Goal: Information Seeking & Learning: Learn about a topic

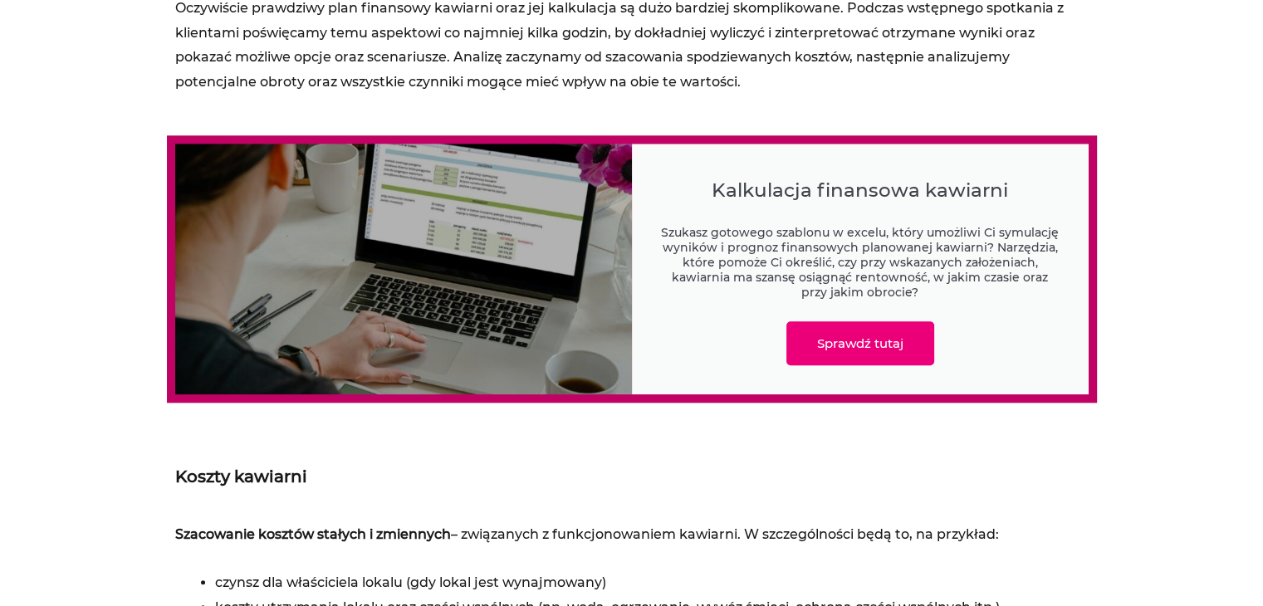
scroll to position [1993, 0]
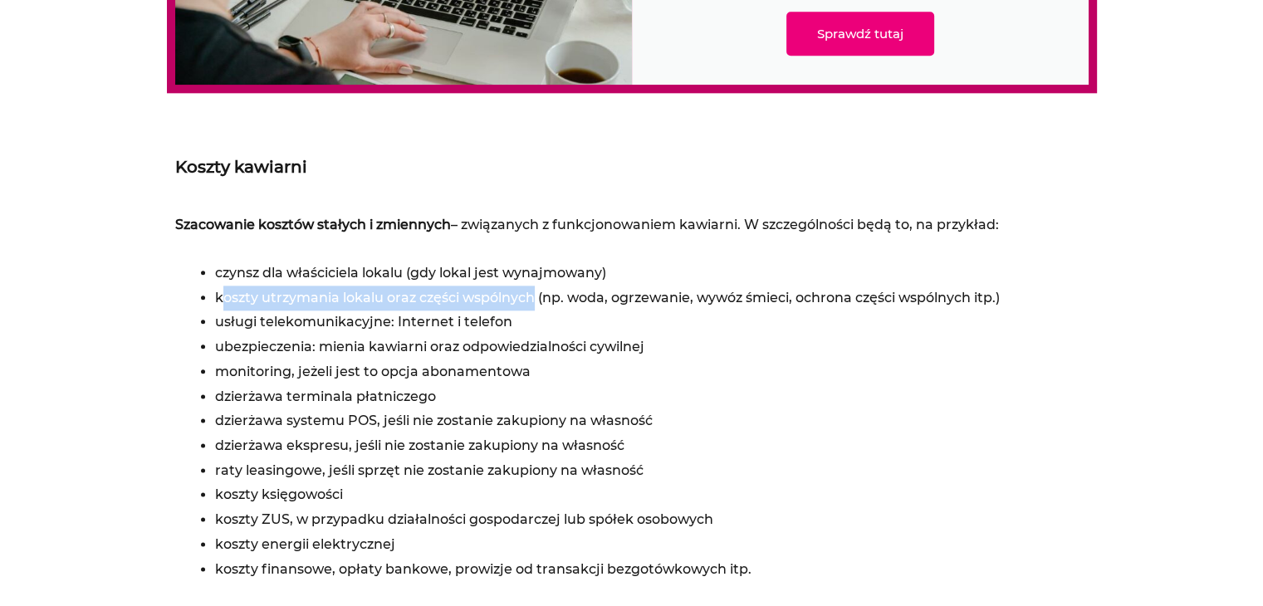
drag, startPoint x: 534, startPoint y: 297, endPoint x: 220, endPoint y: 297, distance: 314.0
click at [220, 297] on li "koszty utrzymania lokalu oraz części wspólnych (np. woda, ogrzewanie, wywóz śmi…" at bounding box center [652, 298] width 874 height 25
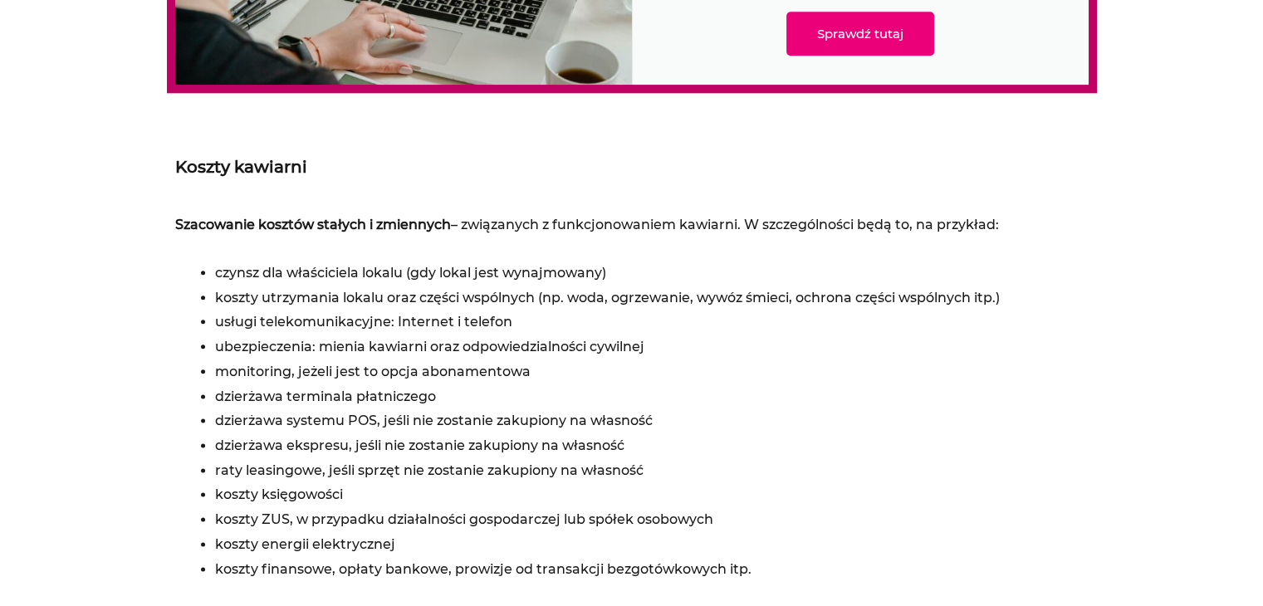
click at [348, 326] on li "usługi telekomunikacyjne: Internet i telefon" at bounding box center [652, 322] width 874 height 25
drag, startPoint x: 359, startPoint y: 343, endPoint x: 496, endPoint y: 343, distance: 137.1
click at [496, 343] on li "ubezpieczenia: mienia kawiarni oraz odpowiedzialności cywilnej" at bounding box center [652, 347] width 874 height 25
click at [436, 346] on li "ubezpieczenia: mienia kawiarni oraz odpowiedzialności cywilnej" at bounding box center [652, 347] width 874 height 25
drag, startPoint x: 356, startPoint y: 365, endPoint x: 544, endPoint y: 360, distance: 188.6
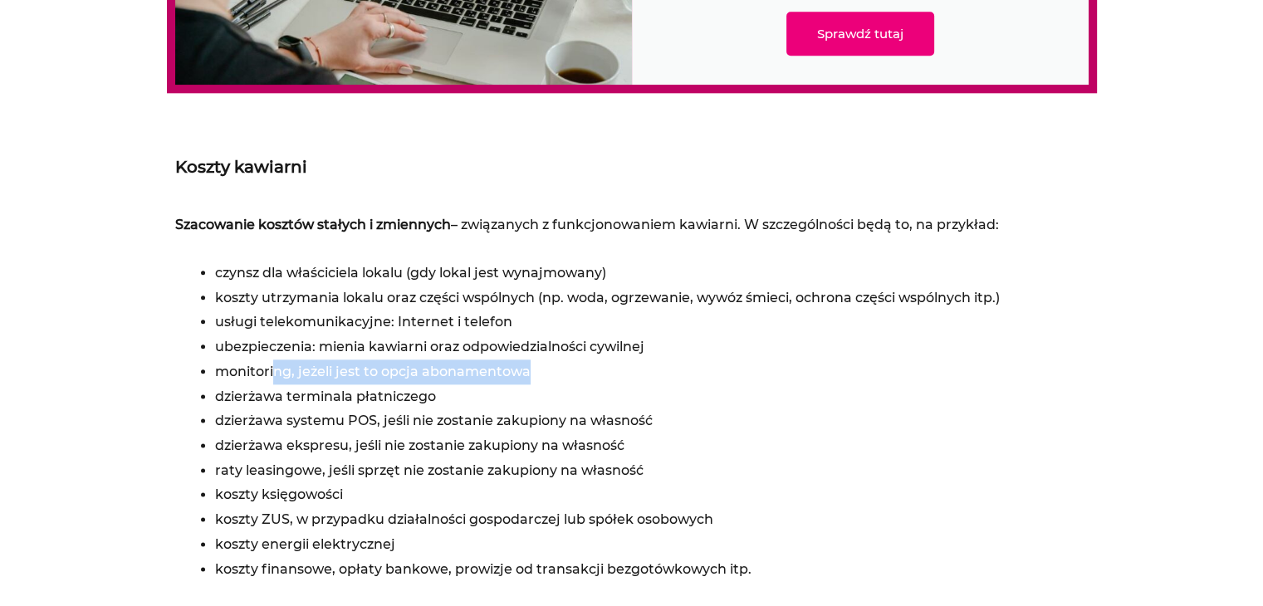
click at [544, 360] on li "monitoring, jeżeli jest to opcja abonamentowa" at bounding box center [652, 372] width 874 height 25
click at [415, 400] on li "dzierżawa terminala płatniczego" at bounding box center [652, 397] width 874 height 25
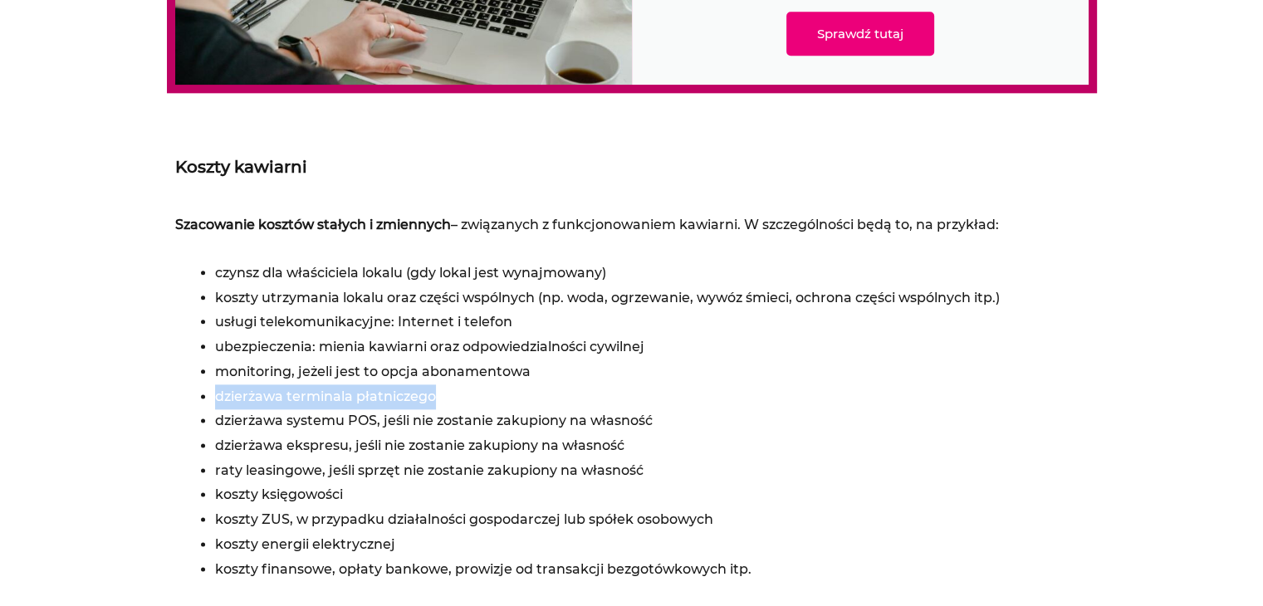
drag, startPoint x: 419, startPoint y: 393, endPoint x: 216, endPoint y: 400, distance: 203.6
click at [569, 455] on li "dzierżawa ekspresu, jeśli nie zostanie zakupiony na własność" at bounding box center [652, 446] width 874 height 25
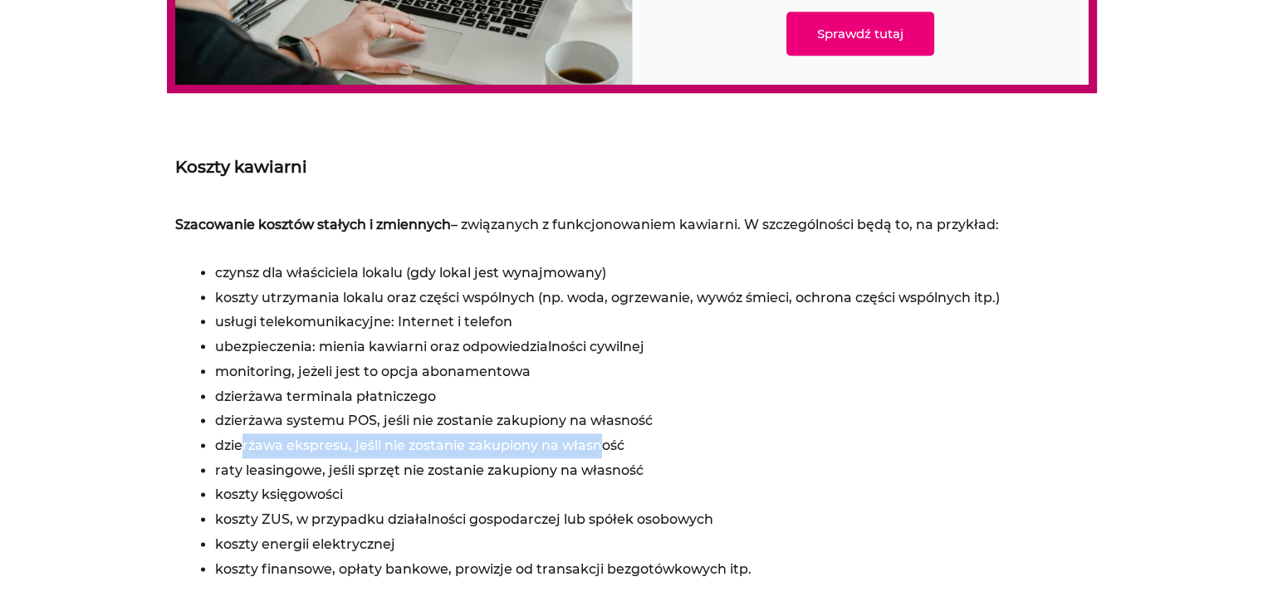
drag, startPoint x: 603, startPoint y: 449, endPoint x: 243, endPoint y: 443, distance: 359.7
click at [243, 443] on li "dzierżawa ekspresu, jeśli nie zostanie zakupiony na własność" at bounding box center [652, 446] width 874 height 25
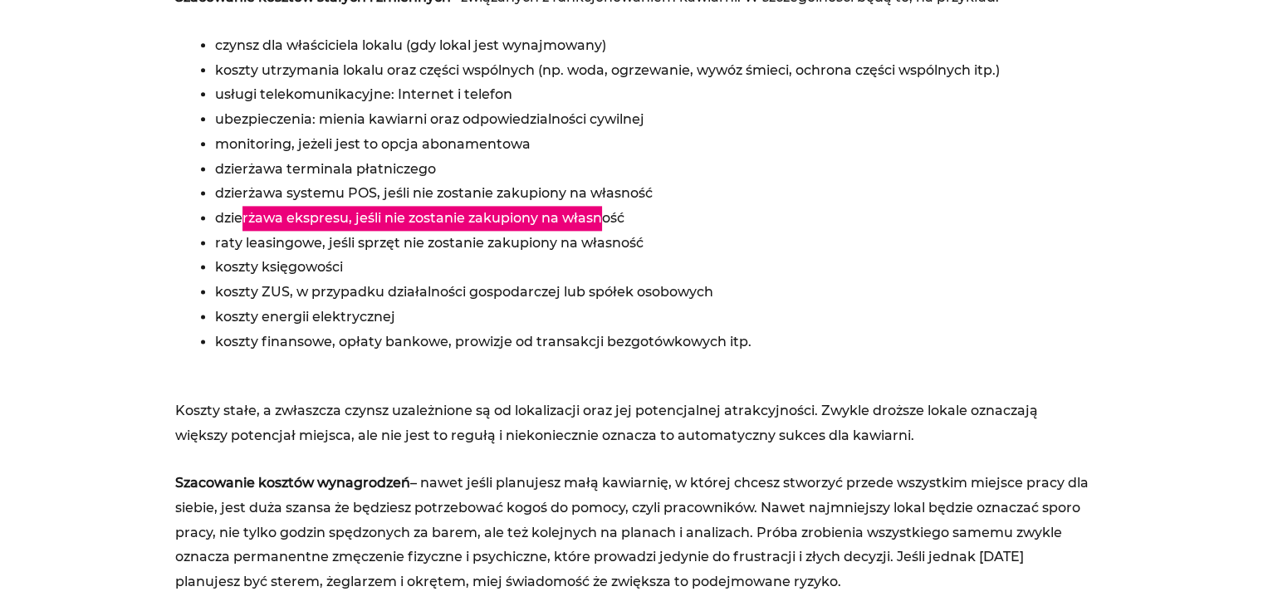
scroll to position [2243, 0]
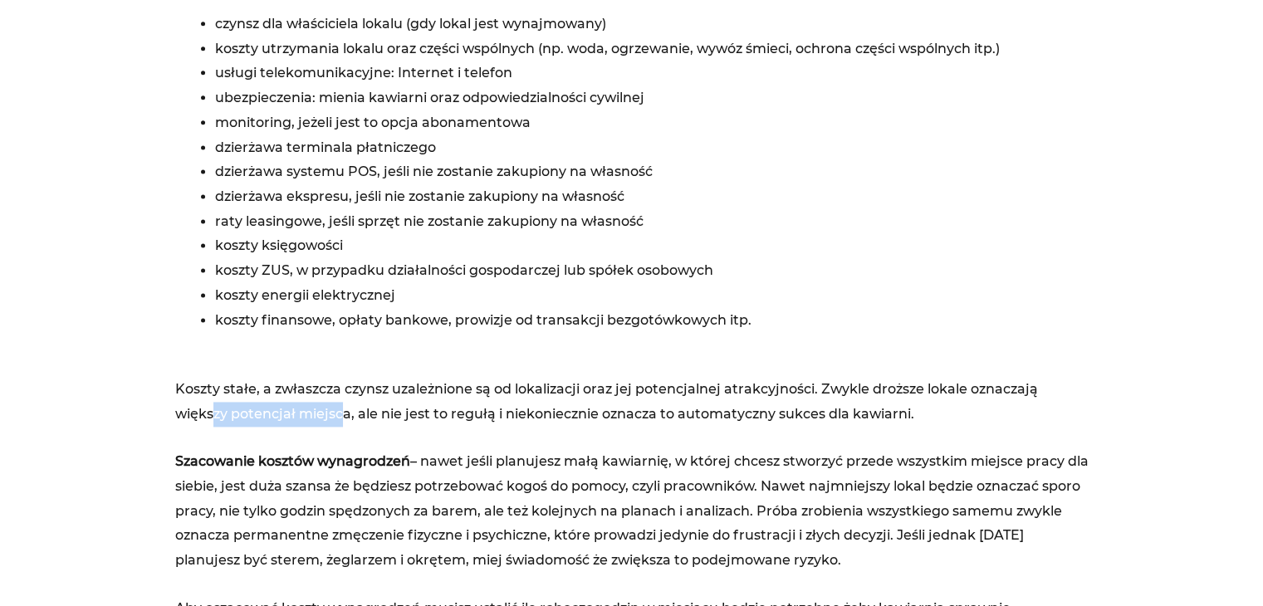
drag, startPoint x: 209, startPoint y: 409, endPoint x: 343, endPoint y: 411, distance: 133.7
click at [343, 411] on p "Koszty stałe, a zwłaszcza czynsz uzależnione są od lokalizacji oraz jej potencj…" at bounding box center [632, 389] width 914 height 74
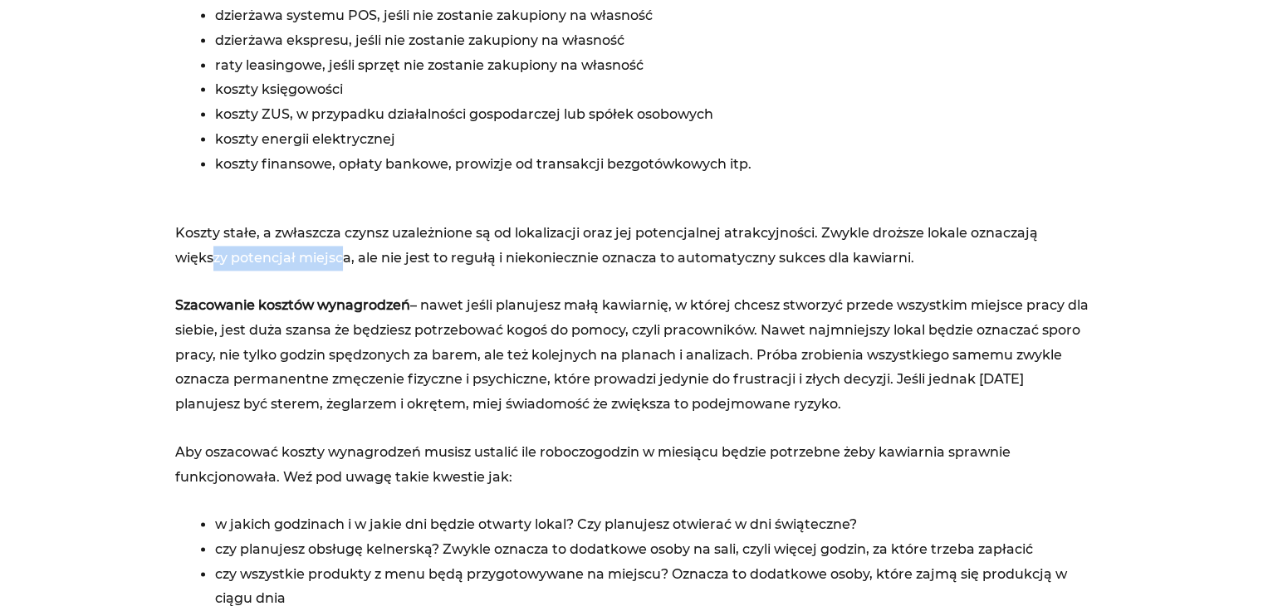
scroll to position [2409, 0]
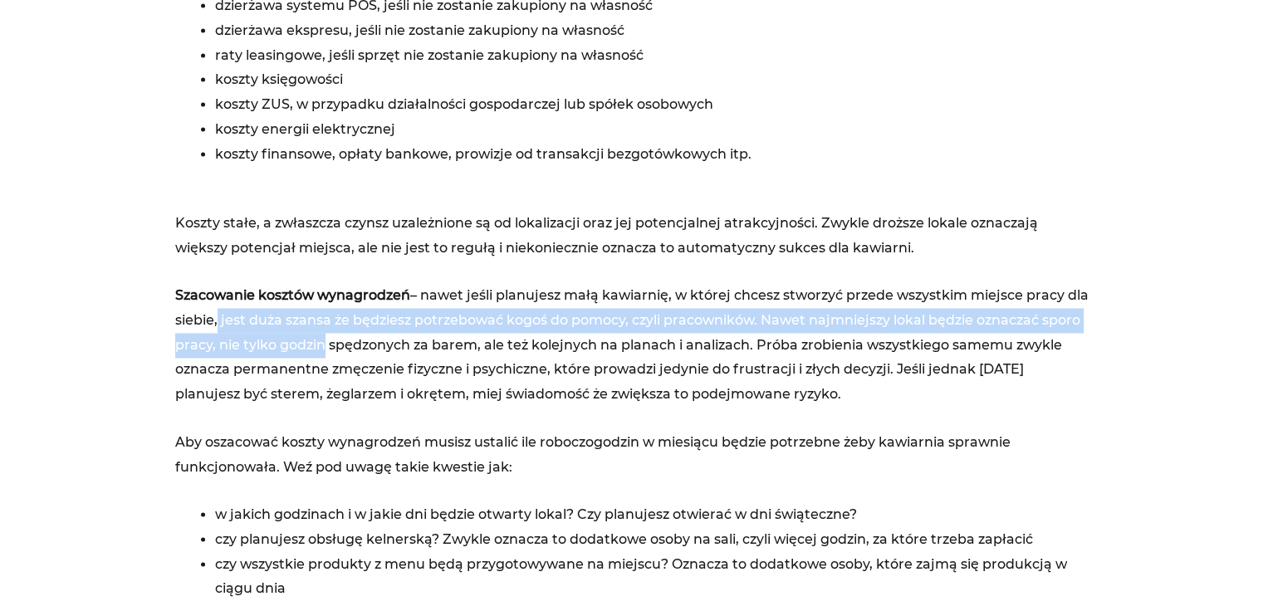
drag, startPoint x: 214, startPoint y: 313, endPoint x: 317, endPoint y: 343, distance: 107.2
click at [317, 343] on p "Szacowanie kosztów wynagrodzeń – nawet jeśli planujesz małą kawiarnię, w której…" at bounding box center [632, 345] width 914 height 124
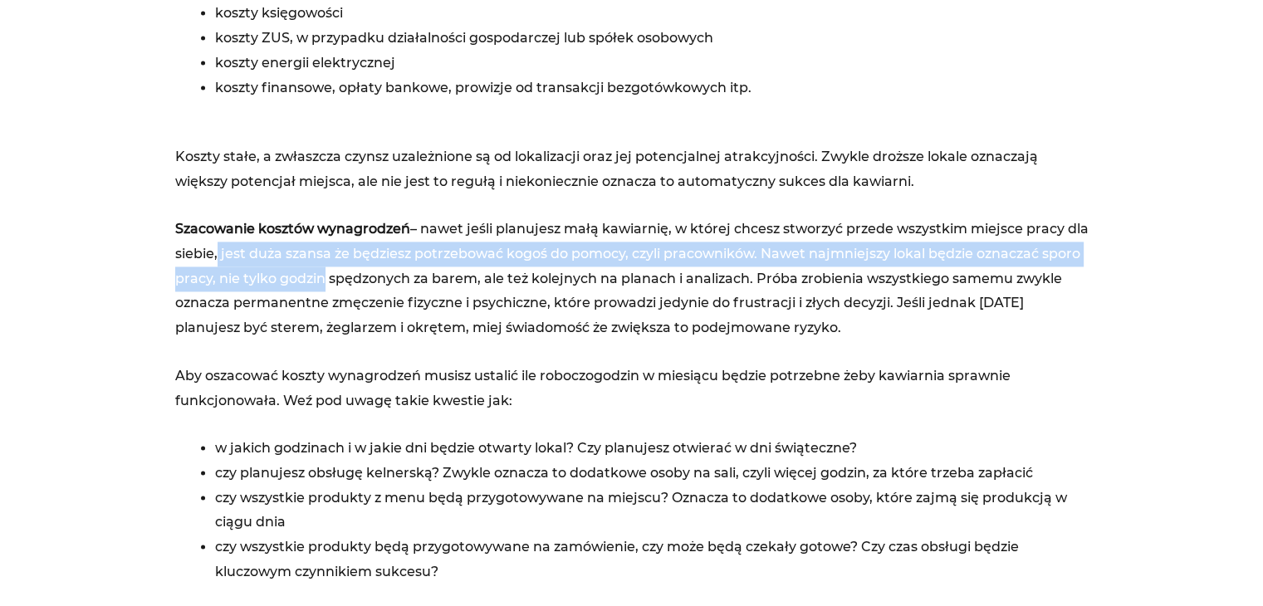
scroll to position [2575, 0]
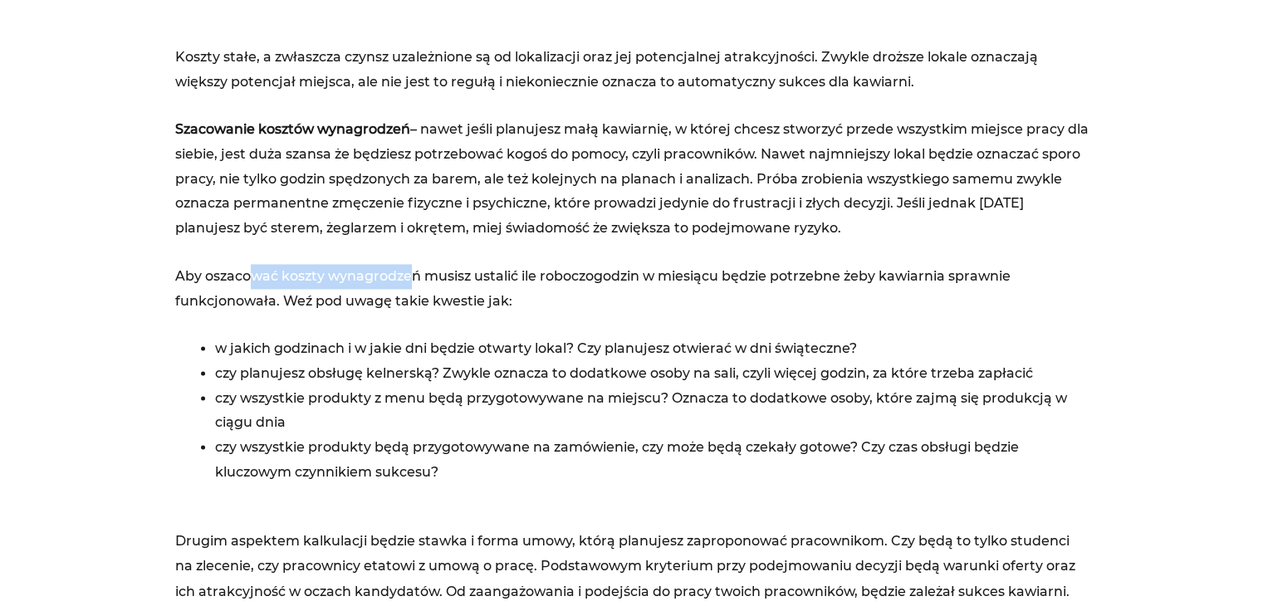
drag, startPoint x: 256, startPoint y: 262, endPoint x: 414, endPoint y: 272, distance: 158.1
click at [414, 272] on p "Aby oszacować koszty wynagrodzeń musisz ustalić ile roboczogodzin w miesiącu bę…" at bounding box center [632, 288] width 914 height 49
click at [297, 300] on p "Aby oszacować koszty wynagrodzeń musisz ustalić ile roboczogodzin w miesiącu bę…" at bounding box center [632, 288] width 914 height 49
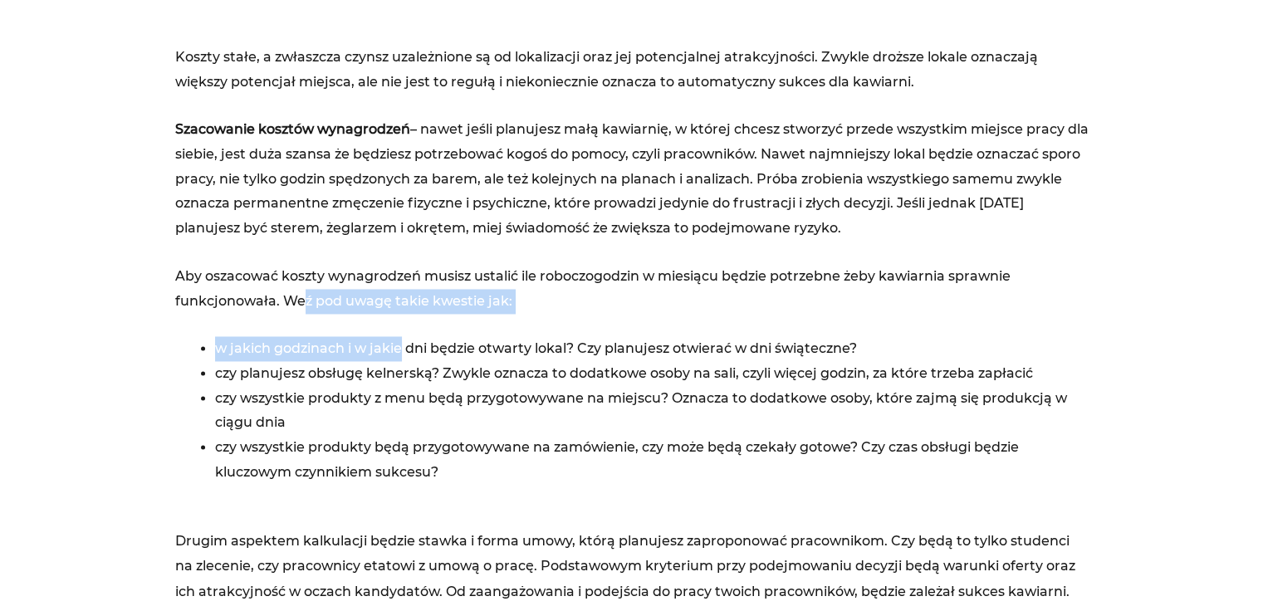
drag, startPoint x: 316, startPoint y: 295, endPoint x: 401, endPoint y: 339, distance: 96.2
click at [401, 339] on div "Szacowanie kosztów stałych i zmiennych – związanych z funkcjonowaniem kawiarni.…" at bounding box center [632, 165] width 914 height 1069
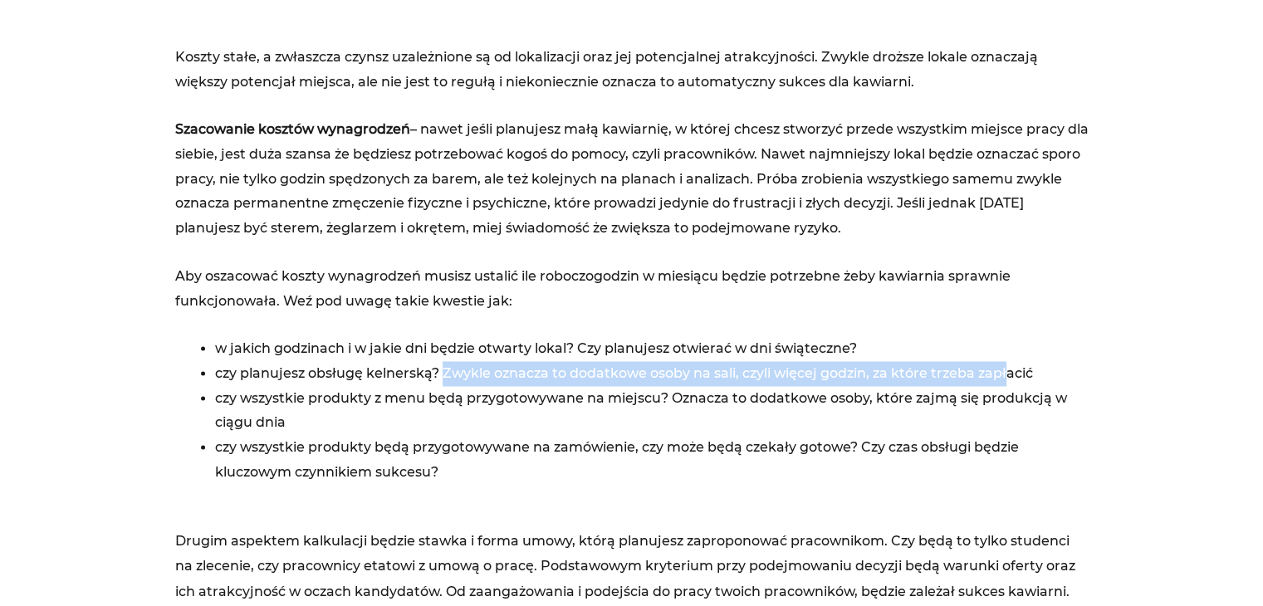
drag, startPoint x: 445, startPoint y: 370, endPoint x: 1003, endPoint y: 371, distance: 558.2
click at [1003, 371] on li "czy planujesz obsługę kelnerską? Zwykle oznacza to dodatkowe osoby na sali, czy…" at bounding box center [652, 373] width 874 height 25
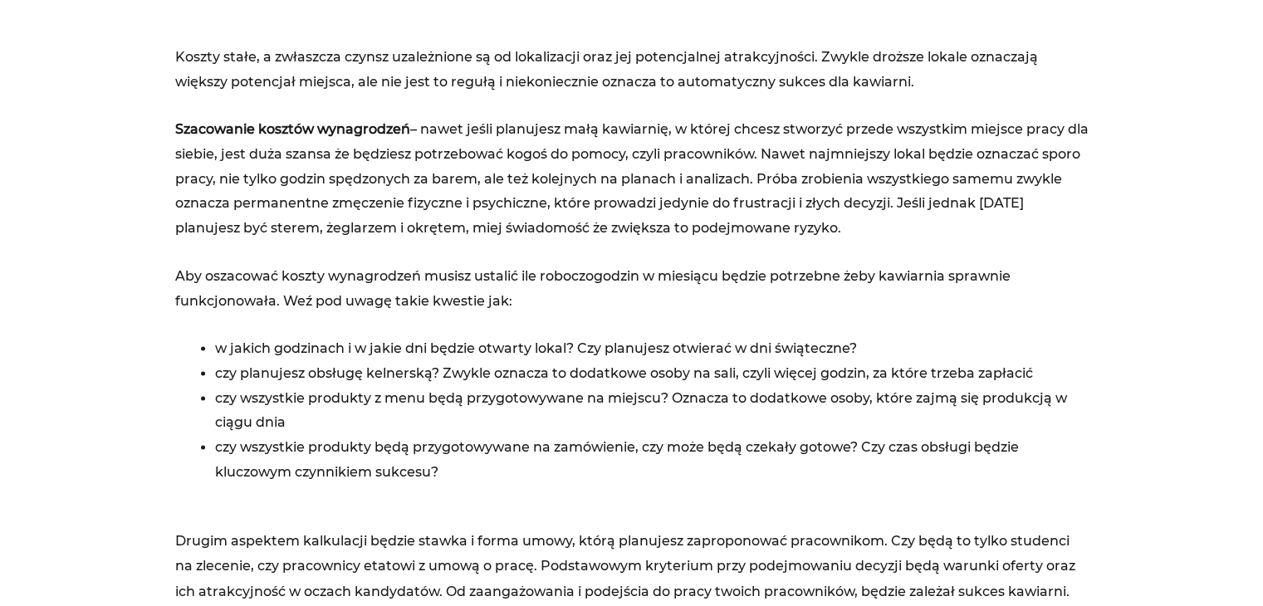
click at [259, 393] on li "czy wszystkie produkty z menu będą przygotowywane na miejscu? Oznacza to dodatk…" at bounding box center [652, 410] width 874 height 49
click at [615, 400] on li "czy wszystkie produkty z menu będą przygotowywane na miejscu? Oznacza to dodatk…" at bounding box center [652, 410] width 874 height 49
drag, startPoint x: 641, startPoint y: 399, endPoint x: 542, endPoint y: 392, distance: 99.9
click at [542, 392] on li "czy wszystkie produkty z menu będą przygotowywane na miejscu? Oznacza to dodatk…" at bounding box center [652, 410] width 874 height 49
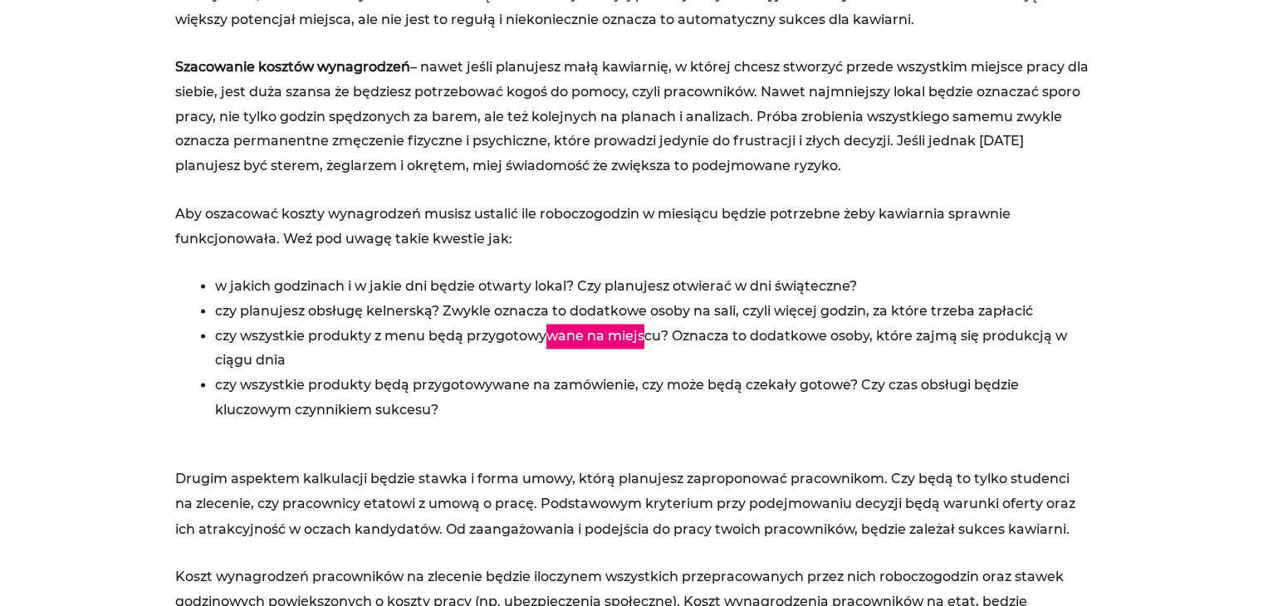
scroll to position [2824, 0]
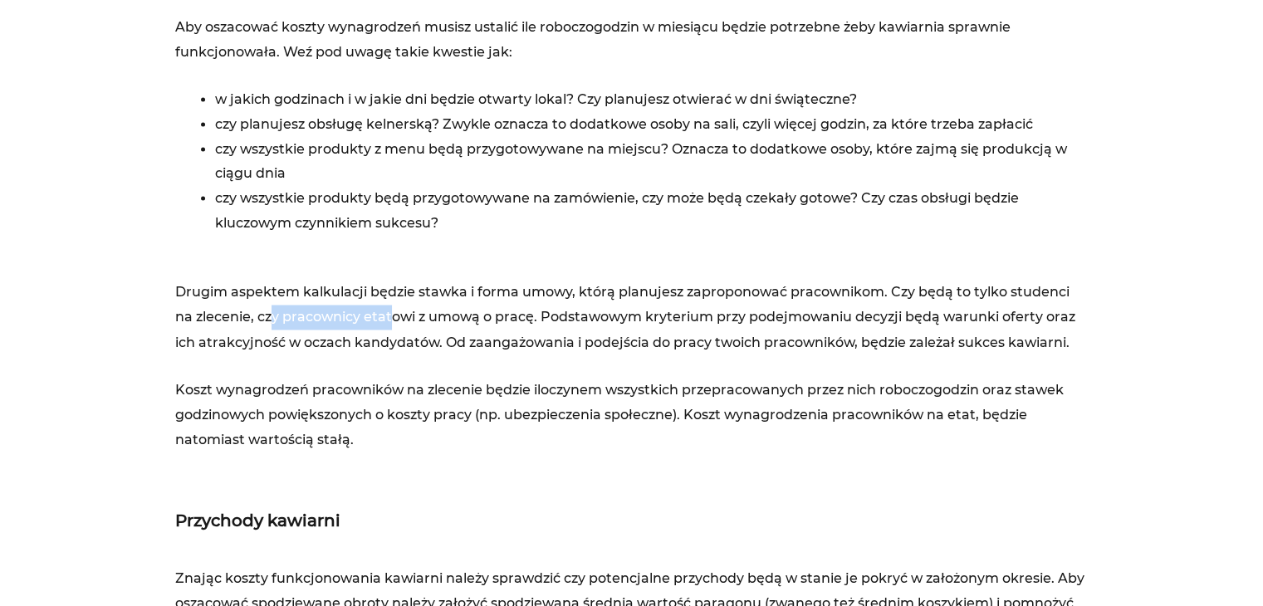
drag, startPoint x: 248, startPoint y: 316, endPoint x: 369, endPoint y: 316, distance: 121.3
click at [369, 316] on p "Drugim aspektem kalkulacji będzie stawka i forma umowy, którą planujesz zapropo…" at bounding box center [632, 304] width 914 height 99
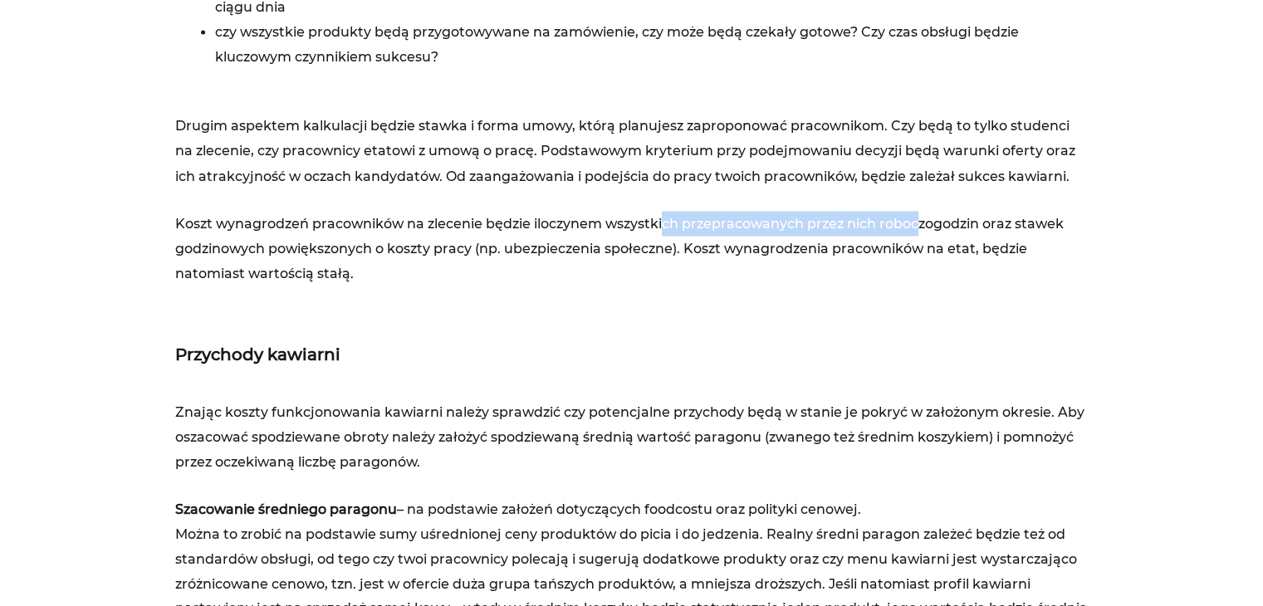
drag, startPoint x: 663, startPoint y: 218, endPoint x: 915, endPoint y: 213, distance: 252.6
click at [915, 213] on p "Koszt wynagrodzeń pracowników na zlecenie będzie iloczynem wszystkich przepraco…" at bounding box center [632, 248] width 914 height 74
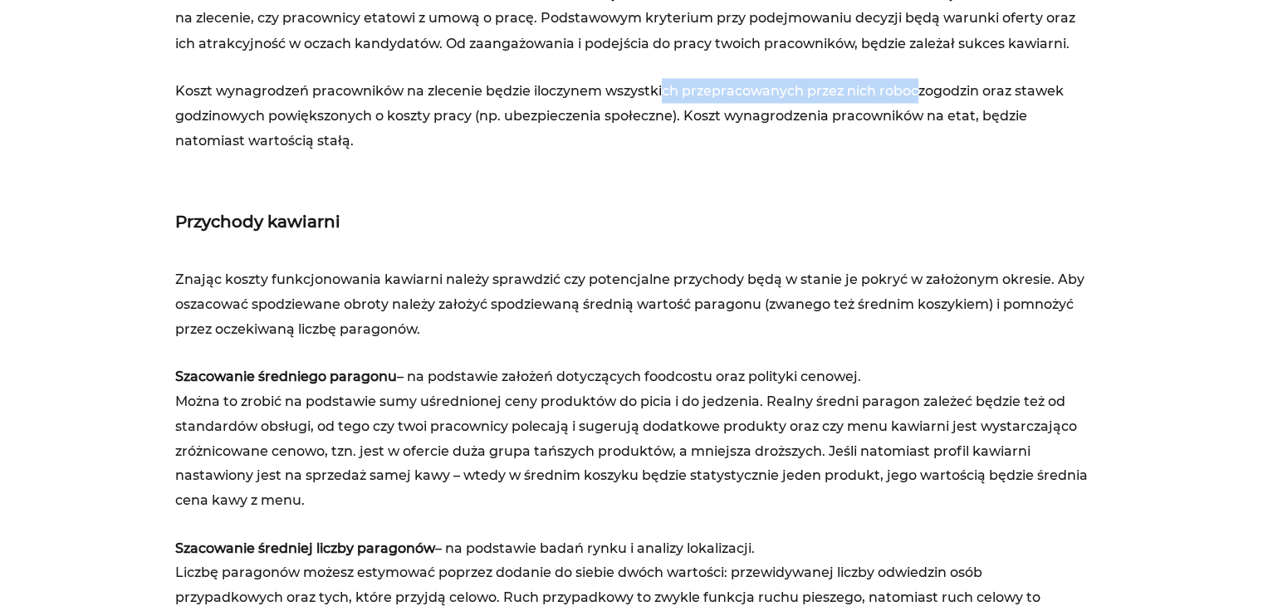
scroll to position [3156, 0]
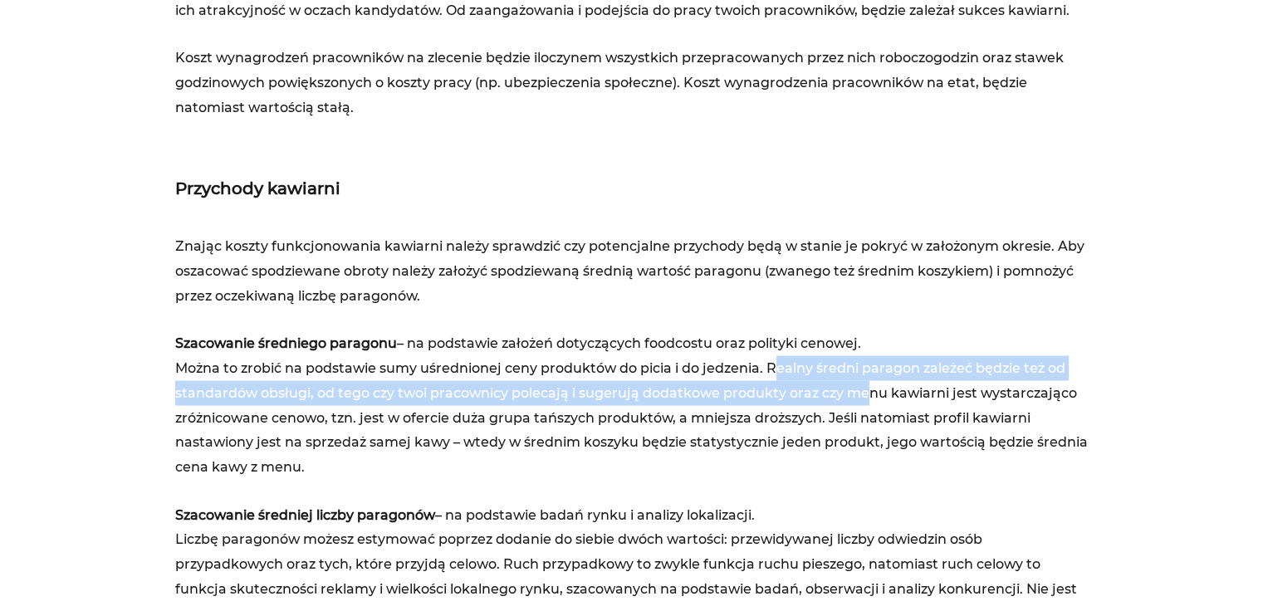
drag, startPoint x: 782, startPoint y: 360, endPoint x: 866, endPoint y: 379, distance: 86.0
click at [866, 379] on p "Szacowanie średniego paragonu – na podstawie założeń dotyczących foodcostu oraz…" at bounding box center [632, 405] width 914 height 148
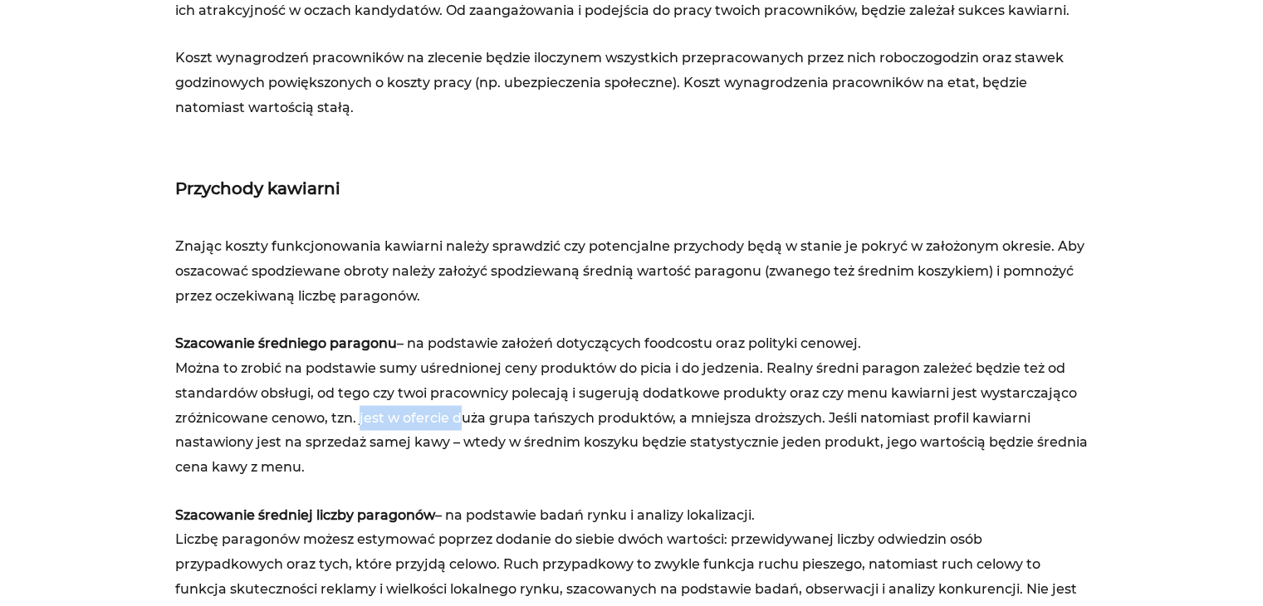
drag, startPoint x: 360, startPoint y: 410, endPoint x: 458, endPoint y: 409, distance: 97.2
click at [458, 409] on p "Szacowanie średniego paragonu – na podstawie założeń dotyczących foodcostu oraz…" at bounding box center [632, 405] width 914 height 148
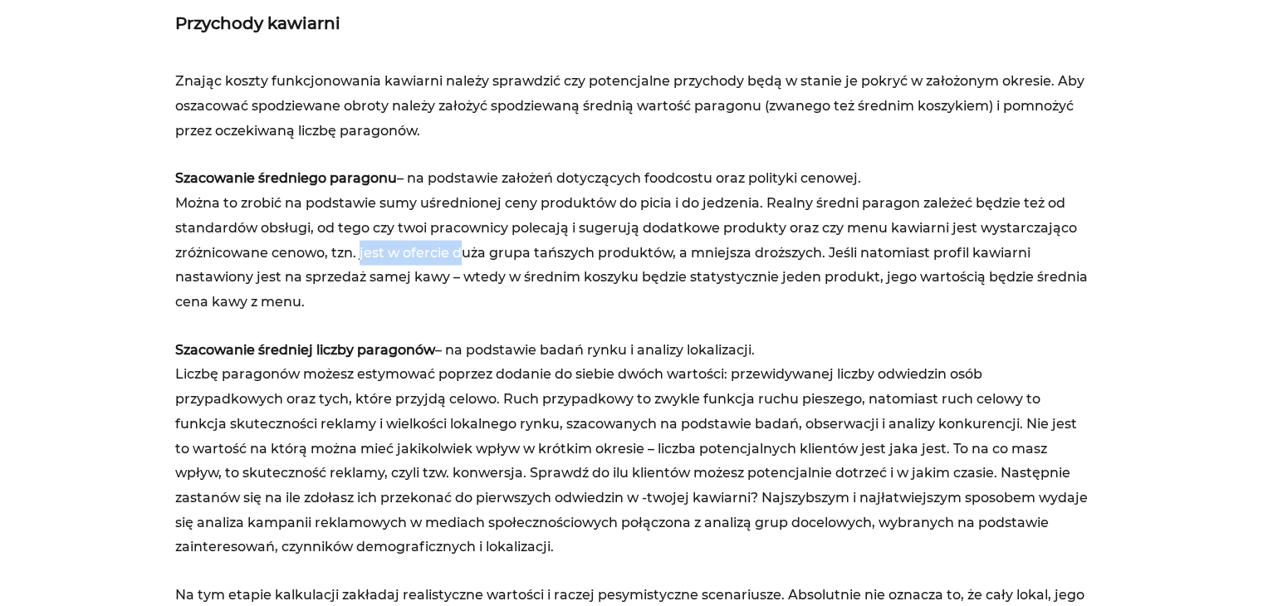
scroll to position [3322, 0]
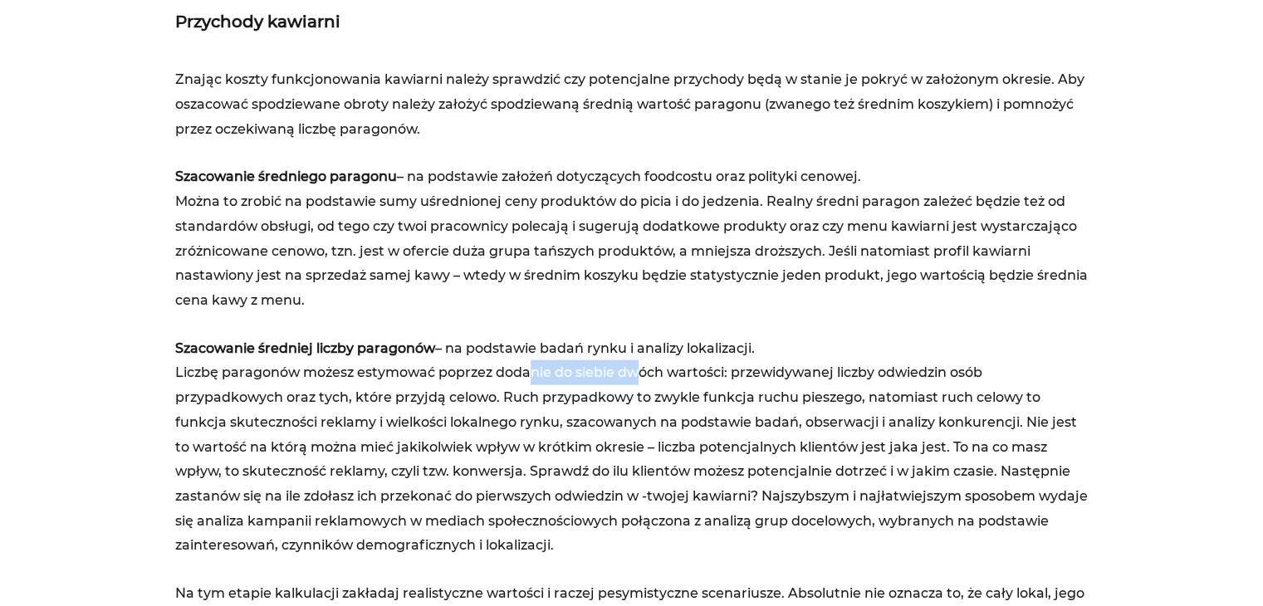
drag, startPoint x: 528, startPoint y: 364, endPoint x: 641, endPoint y: 380, distance: 114.1
click at [641, 380] on p "Szacowanie średniej liczby paragonów – na podstawie badań rynku i analizy lokal…" at bounding box center [632, 447] width 914 height 222
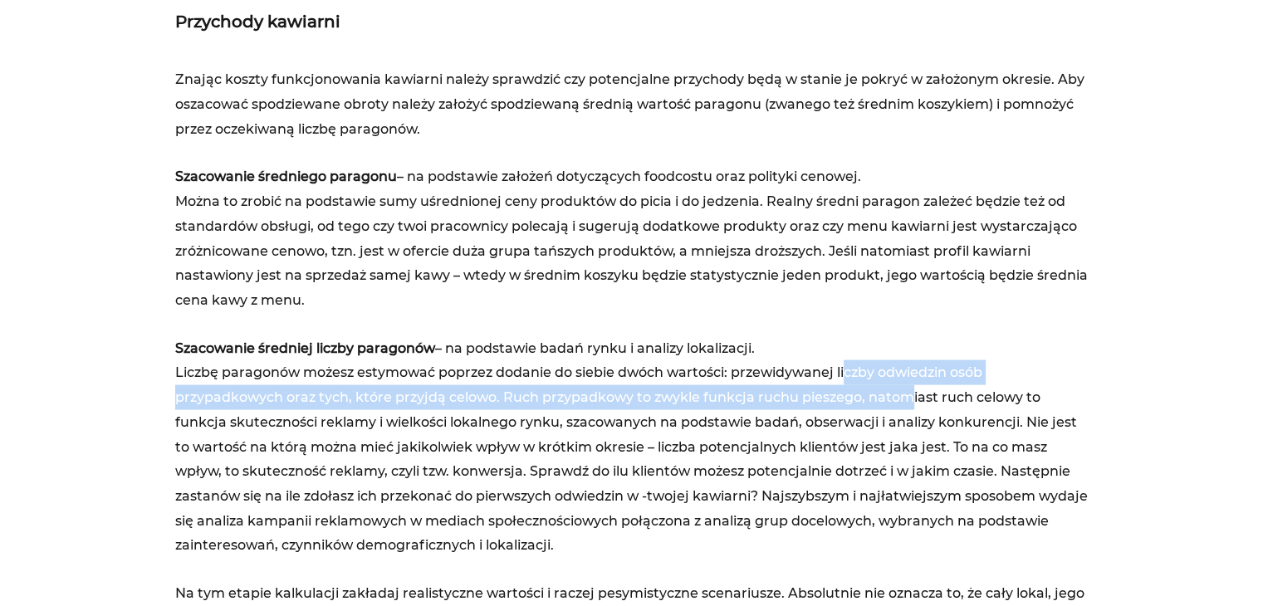
drag, startPoint x: 843, startPoint y: 365, endPoint x: 904, endPoint y: 395, distance: 68.0
click at [904, 395] on p "Szacowanie średniej liczby paragonów – na podstawie badań rynku i analizy lokal…" at bounding box center [632, 447] width 914 height 222
click at [512, 399] on p "Szacowanie średniej liczby paragonów – na podstawie badań rynku i analizy lokal…" at bounding box center [632, 447] width 914 height 222
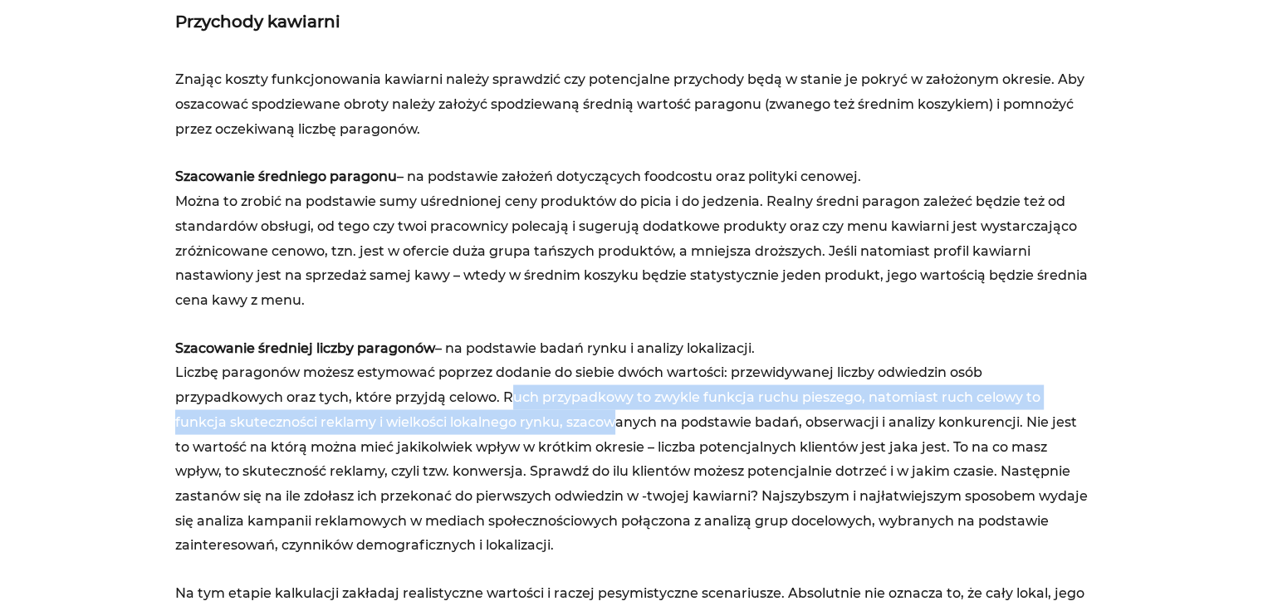
drag, startPoint x: 504, startPoint y: 396, endPoint x: 559, endPoint y: 426, distance: 62.4
click at [559, 426] on p "Szacowanie średniej liczby paragonów – na podstawie badań rynku i analizy lokal…" at bounding box center [632, 447] width 914 height 222
click at [299, 414] on p "Szacowanie średniej liczby paragonów – na podstawie badań rynku i analizy lokal…" at bounding box center [632, 447] width 914 height 222
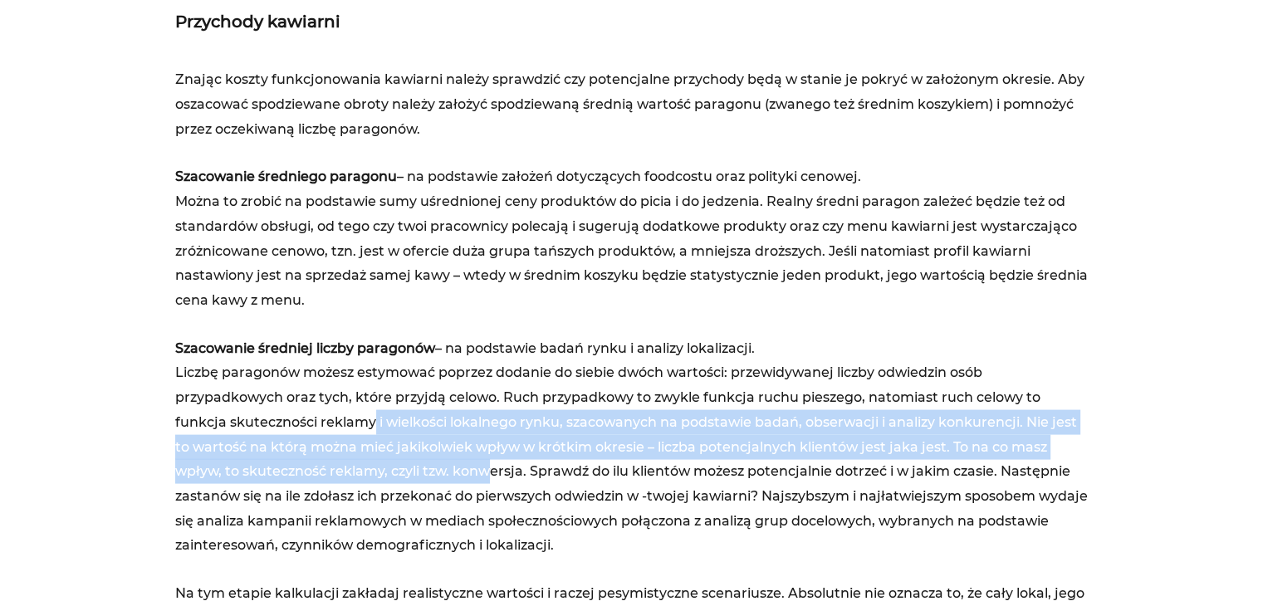
drag, startPoint x: 317, startPoint y: 412, endPoint x: 443, endPoint y: 463, distance: 135.6
click at [443, 463] on p "Szacowanie średniej liczby paragonów – na podstawie badań rynku i analizy lokal…" at bounding box center [632, 447] width 914 height 222
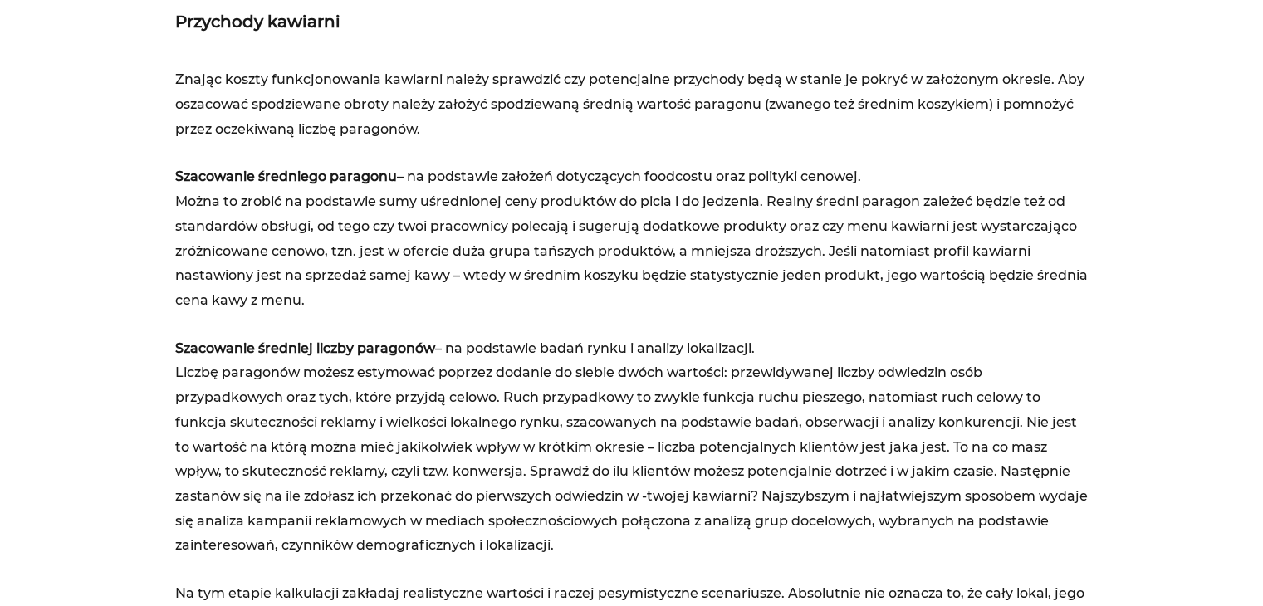
click at [301, 487] on p "Szacowanie średniej liczby paragonów – na podstawie badań rynku i analizy lokal…" at bounding box center [632, 447] width 914 height 222
drag, startPoint x: 247, startPoint y: 463, endPoint x: 482, endPoint y: 473, distance: 235.2
click at [482, 473] on p "Szacowanie średniej liczby paragonów – na podstawie badań rynku i analizy lokal…" at bounding box center [632, 447] width 914 height 222
click at [489, 468] on p "Szacowanie średniej liczby paragonów – na podstawie badań rynku i analizy lokal…" at bounding box center [632, 447] width 914 height 222
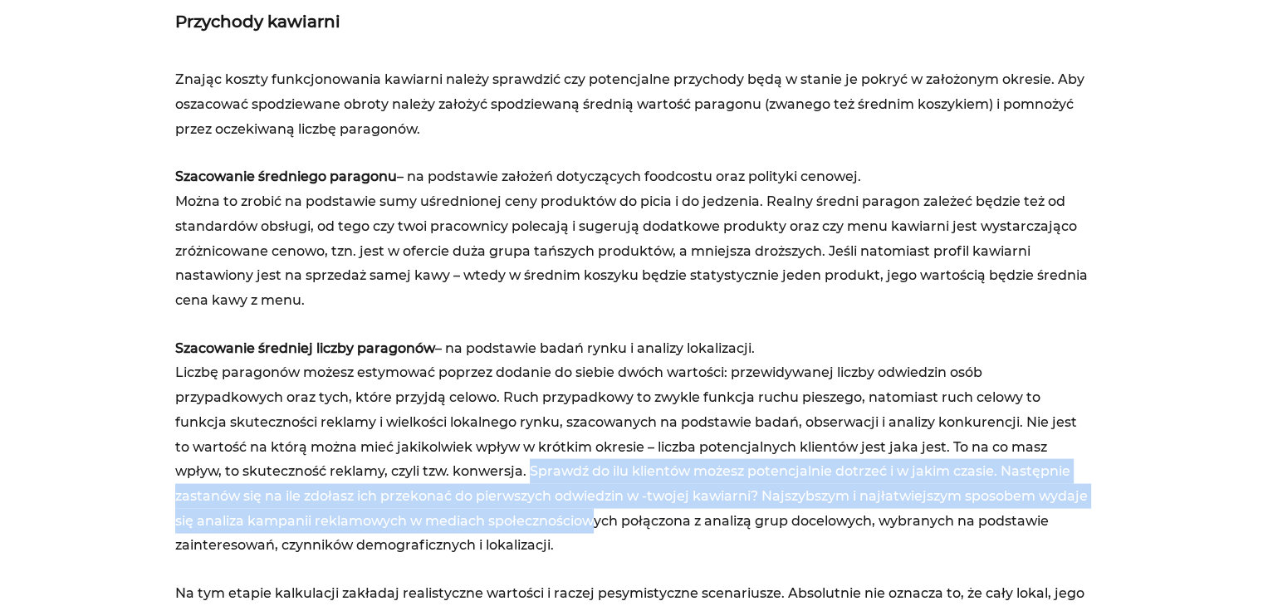
drag, startPoint x: 477, startPoint y: 471, endPoint x: 568, endPoint y: 522, distance: 104.9
click at [568, 522] on p "Szacowanie średniej liczby paragonów – na podstawie badań rynku i analizy lokal…" at bounding box center [632, 447] width 914 height 222
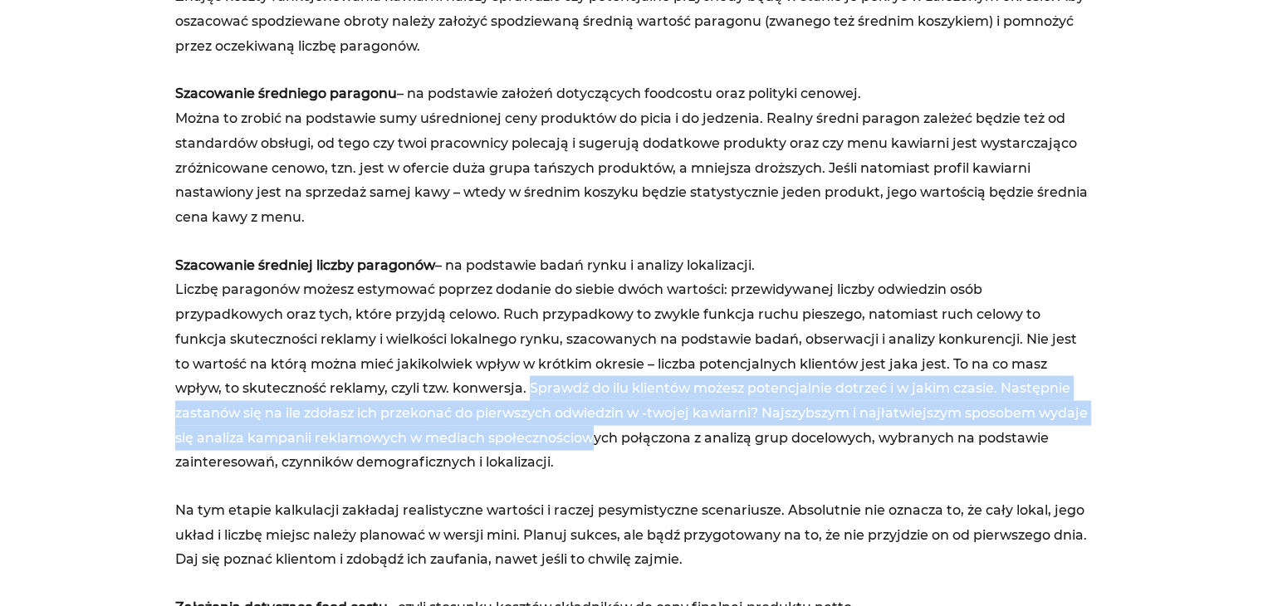
scroll to position [3489, 0]
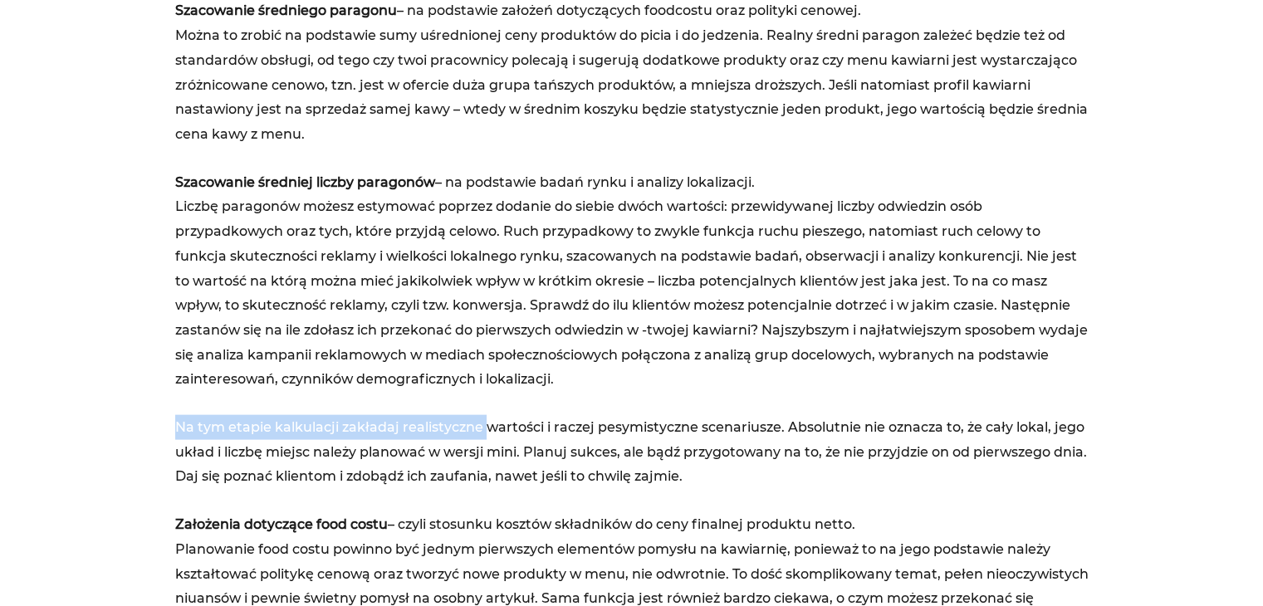
drag, startPoint x: 175, startPoint y: 431, endPoint x: 485, endPoint y: 432, distance: 309.8
click at [485, 432] on p "Na tym etapie kalkulacji zakładaj realistyczne wartości i raczej pesymistyczne …" at bounding box center [632, 452] width 914 height 74
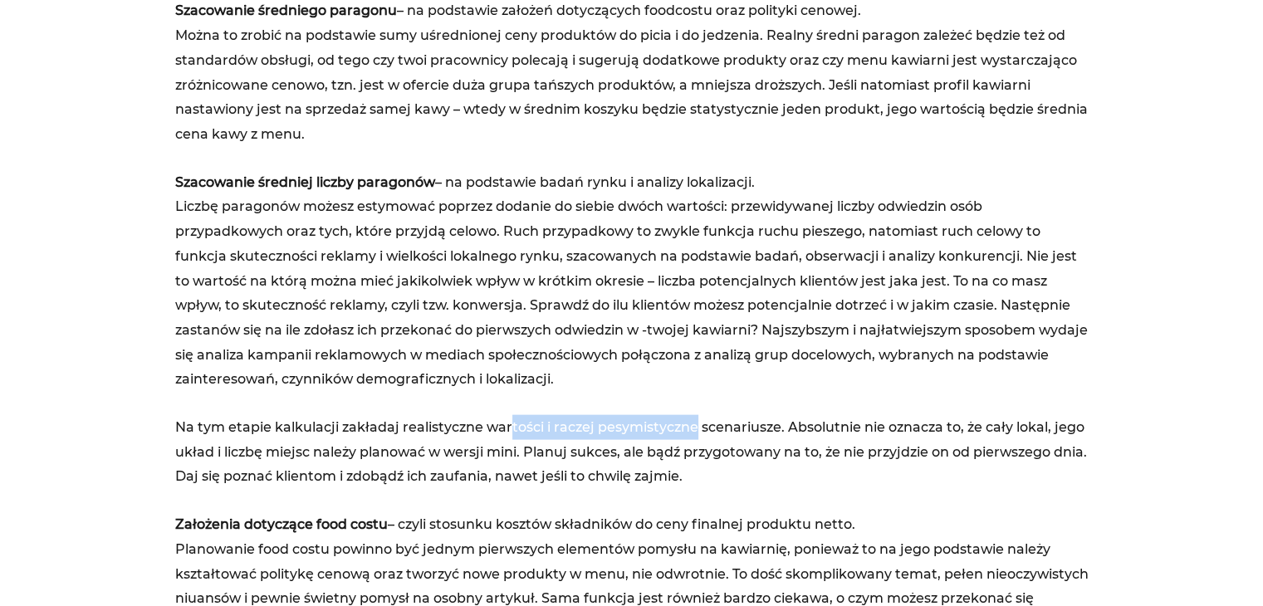
drag, startPoint x: 509, startPoint y: 419, endPoint x: 689, endPoint y: 434, distance: 180.8
click at [689, 434] on p "Na tym etapie kalkulacji zakładaj realistyczne wartości i raczej pesymistyczne …" at bounding box center [632, 452] width 914 height 74
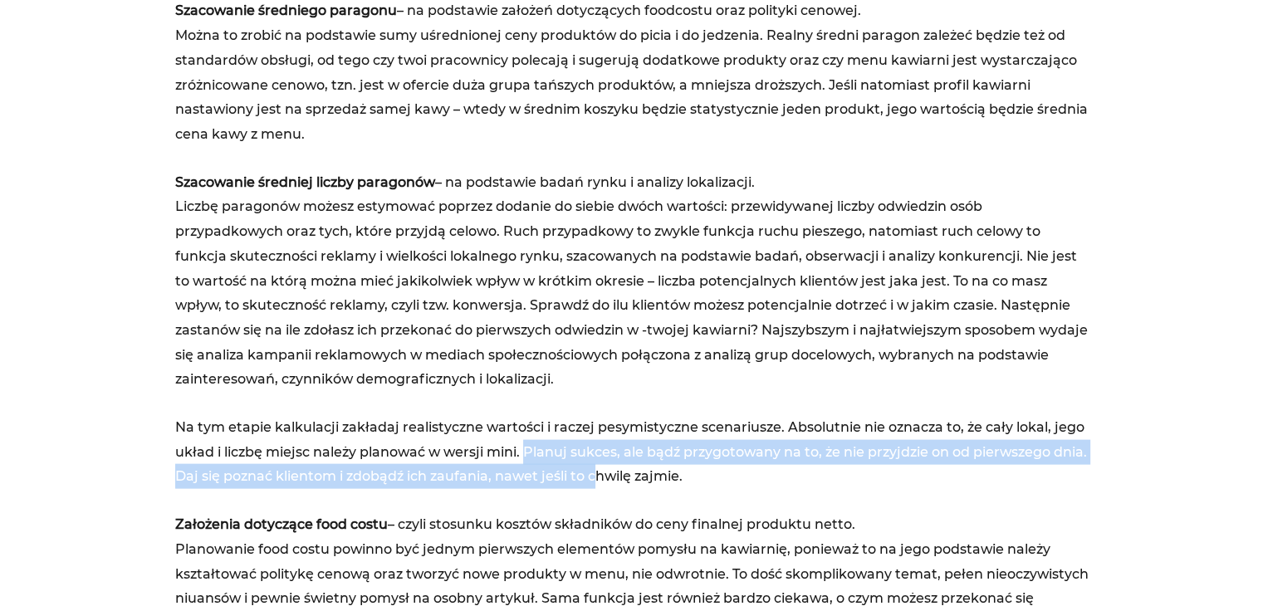
drag, startPoint x: 524, startPoint y: 448, endPoint x: 591, endPoint y: 475, distance: 72.6
click at [591, 475] on p "Na tym etapie kalkulacji zakładaj realistyczne wartości i raczej pesymistyczne …" at bounding box center [632, 452] width 914 height 74
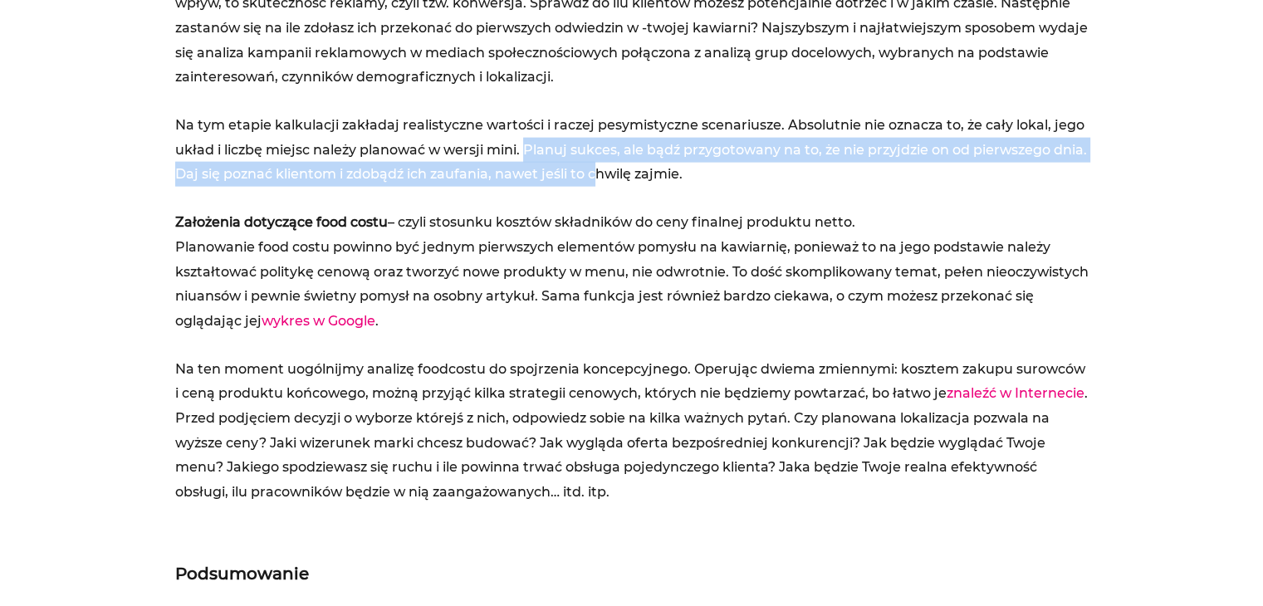
scroll to position [3821, 0]
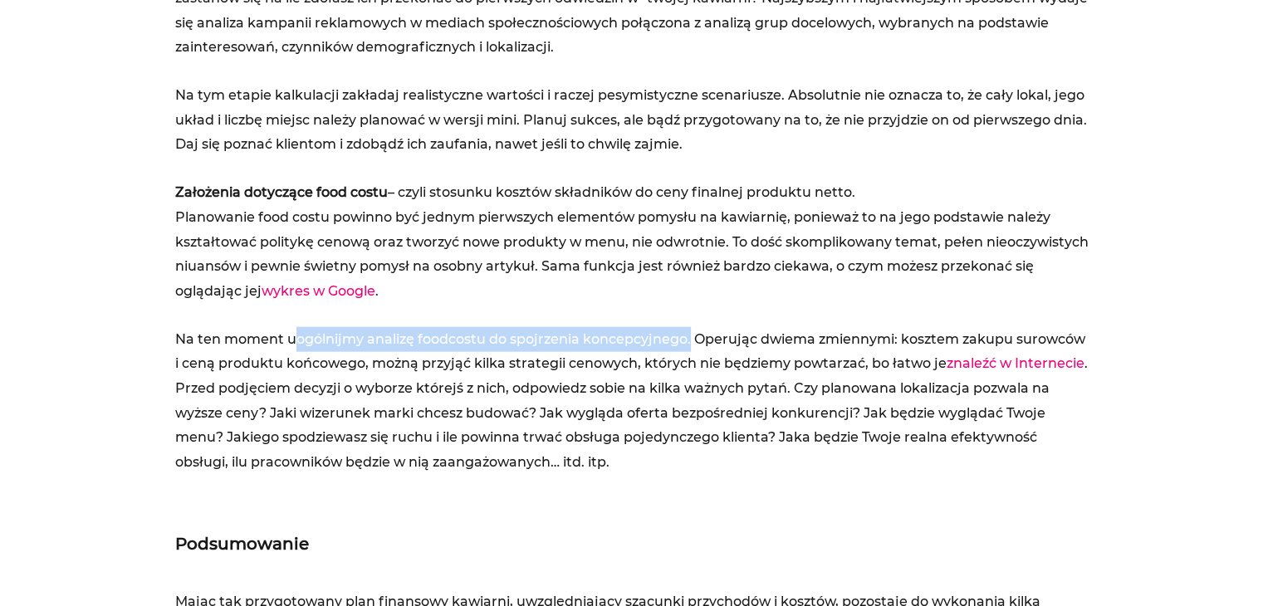
drag, startPoint x: 297, startPoint y: 335, endPoint x: 689, endPoint y: 321, distance: 393.1
click at [689, 321] on div "Znając koszty funkcjonowania kawiarni należy sprawdzić czy potencjalne przychod…" at bounding box center [632, 22] width 914 height 906
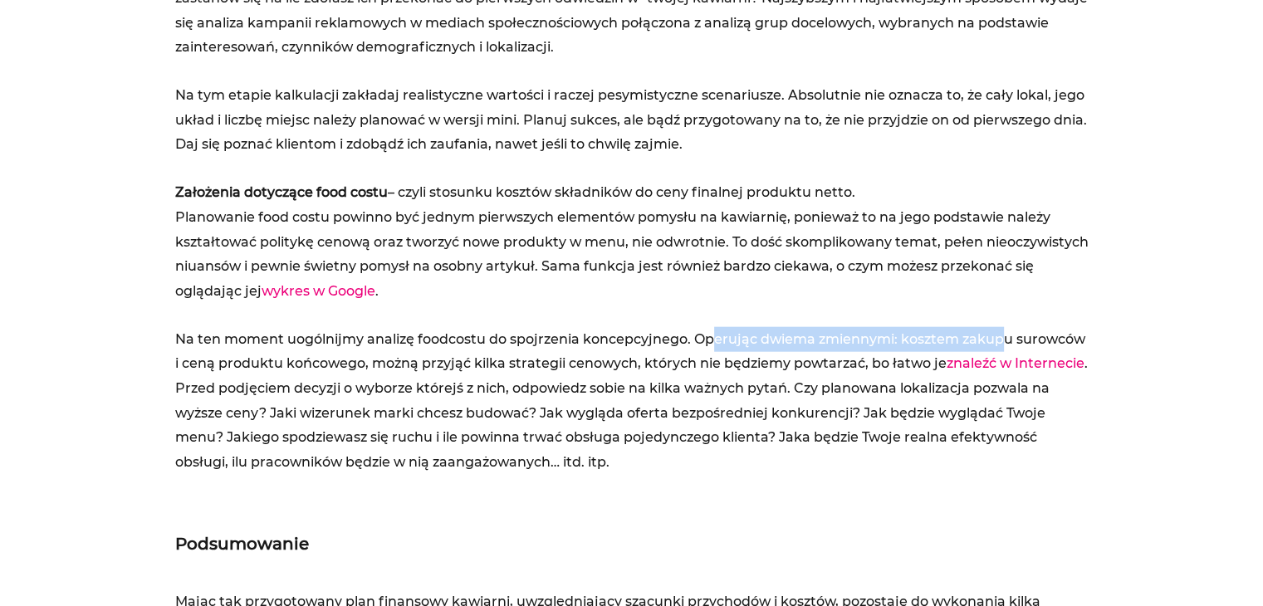
drag, startPoint x: 708, startPoint y: 340, endPoint x: 998, endPoint y: 336, distance: 290.7
click at [998, 336] on p "Na ten moment uogólnijmy analizę foodcostu do spojrzenia koncepcyjnego. Operują…" at bounding box center [632, 401] width 914 height 148
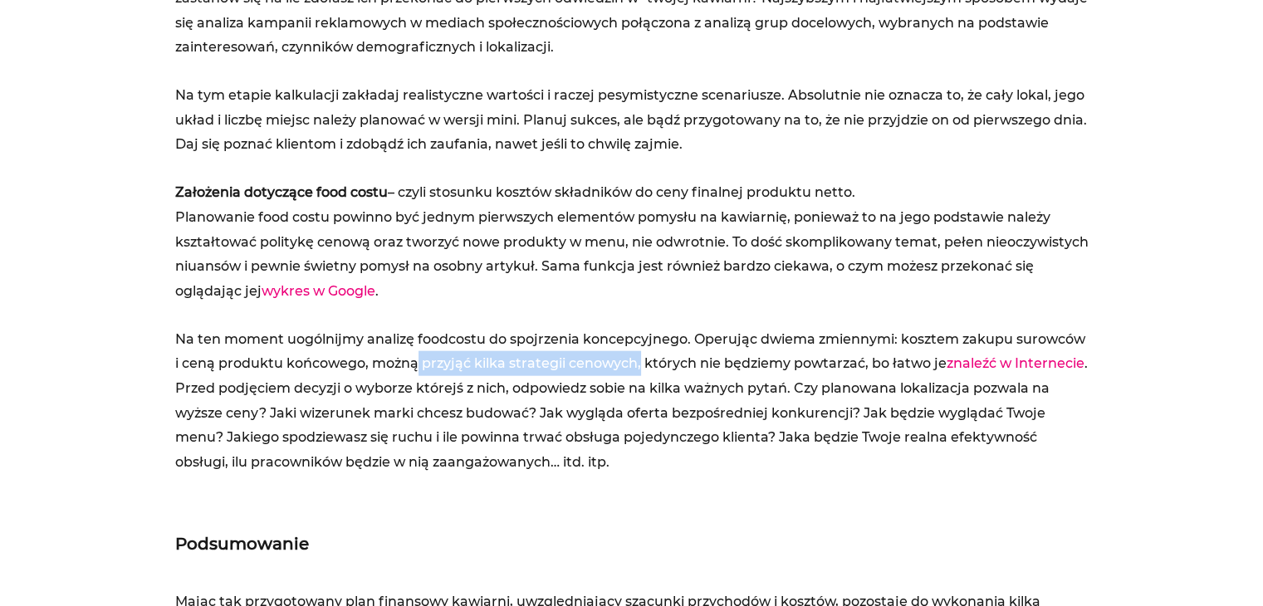
drag, startPoint x: 486, startPoint y: 355, endPoint x: 639, endPoint y: 355, distance: 152.8
click at [639, 355] on p "Na ten moment uogólnijmy analizę foodcostu do spojrzenia koncepcyjnego. Operują…" at bounding box center [632, 401] width 914 height 148
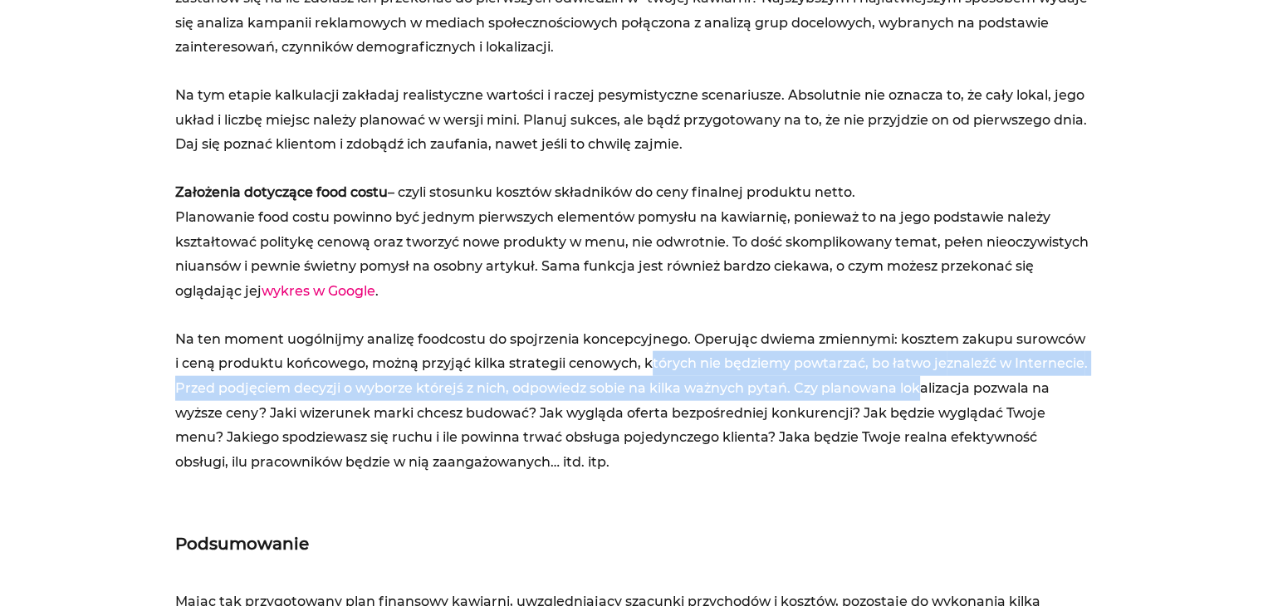
drag, startPoint x: 645, startPoint y: 356, endPoint x: 904, endPoint y: 380, distance: 259.4
click at [915, 380] on p "Na ten moment uogólnijmy analizę foodcostu do spojrzenia koncepcyjnego. Operują…" at bounding box center [632, 401] width 914 height 148
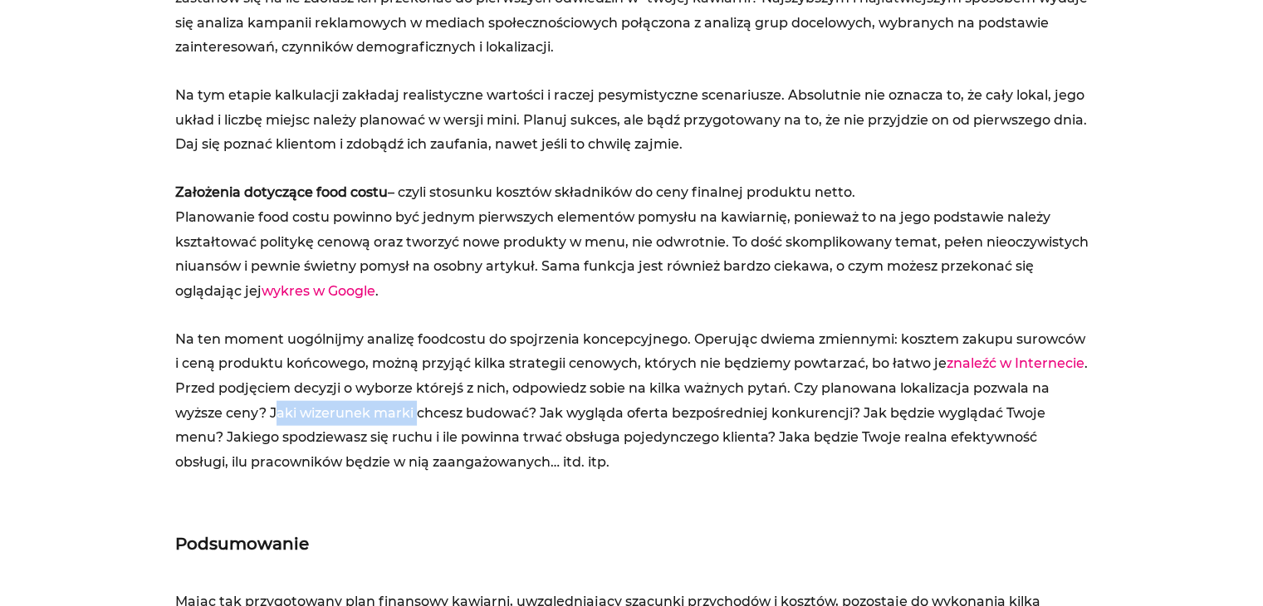
drag, startPoint x: 274, startPoint y: 407, endPoint x: 416, endPoint y: 413, distance: 142.2
click at [416, 413] on p "Na ten moment uogólnijmy analizę foodcostu do spojrzenia koncepcyjnego. Operują…" at bounding box center [632, 401] width 914 height 148
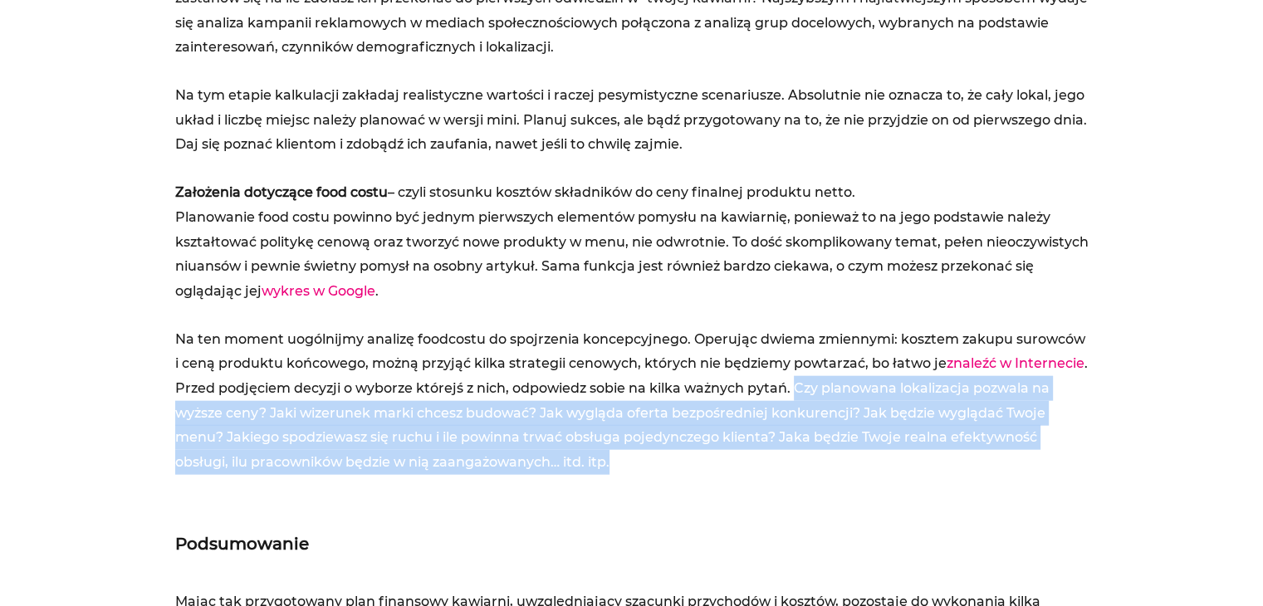
drag, startPoint x: 794, startPoint y: 384, endPoint x: 628, endPoint y: 459, distance: 182.2
click at [628, 459] on p "Na ten moment uogólnijmy analizę foodcostu do spojrzenia koncepcyjnego. Operują…" at bounding box center [632, 401] width 914 height 148
copy p "Czy planowana lokalizacja pozwala na wyższe ceny? Jaki wizerunek marki chcesz b…"
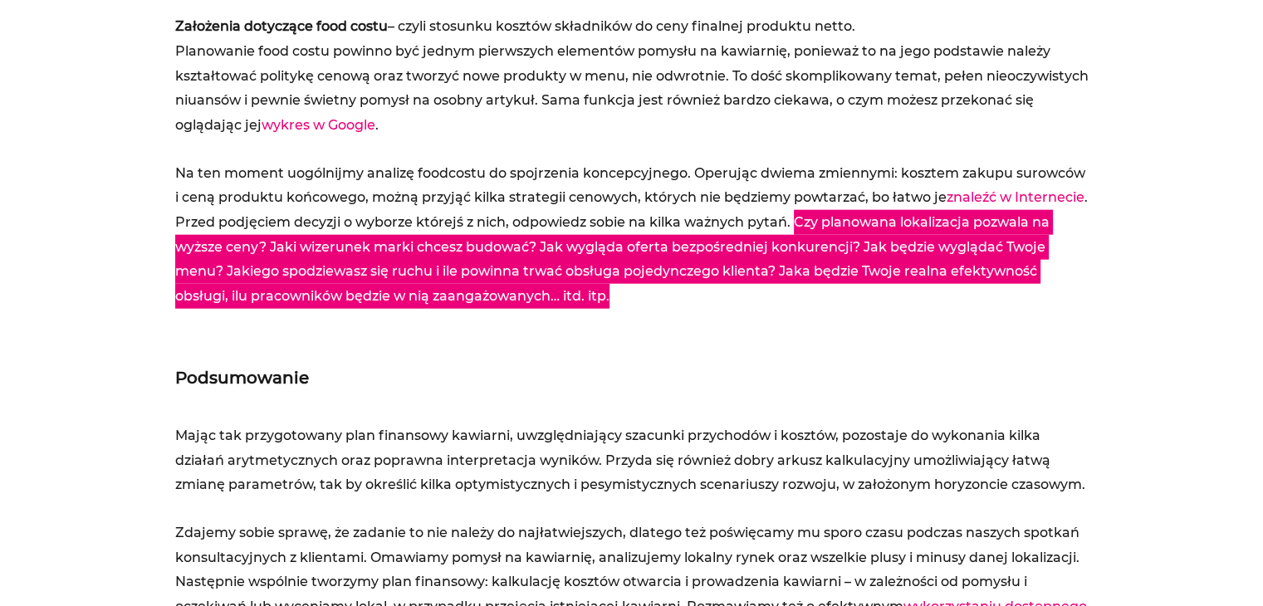
scroll to position [4070, 0]
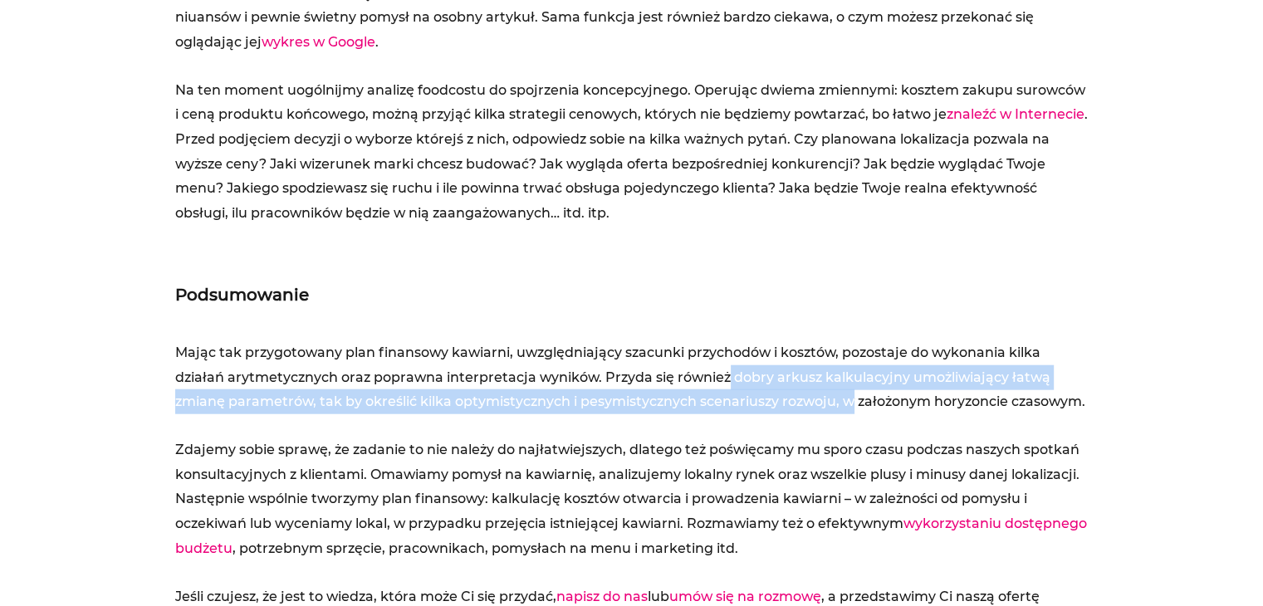
drag, startPoint x: 821, startPoint y: 378, endPoint x: 845, endPoint y: 410, distance: 39.9
click at [845, 410] on p "Mając tak przygotowany plan finansowy kawiarni, uwzględniający szacunki przycho…" at bounding box center [632, 378] width 914 height 74
click at [503, 405] on p "Mając tak przygotowany plan finansowy kawiarni, uwzględniający szacunki przycho…" at bounding box center [632, 378] width 914 height 74
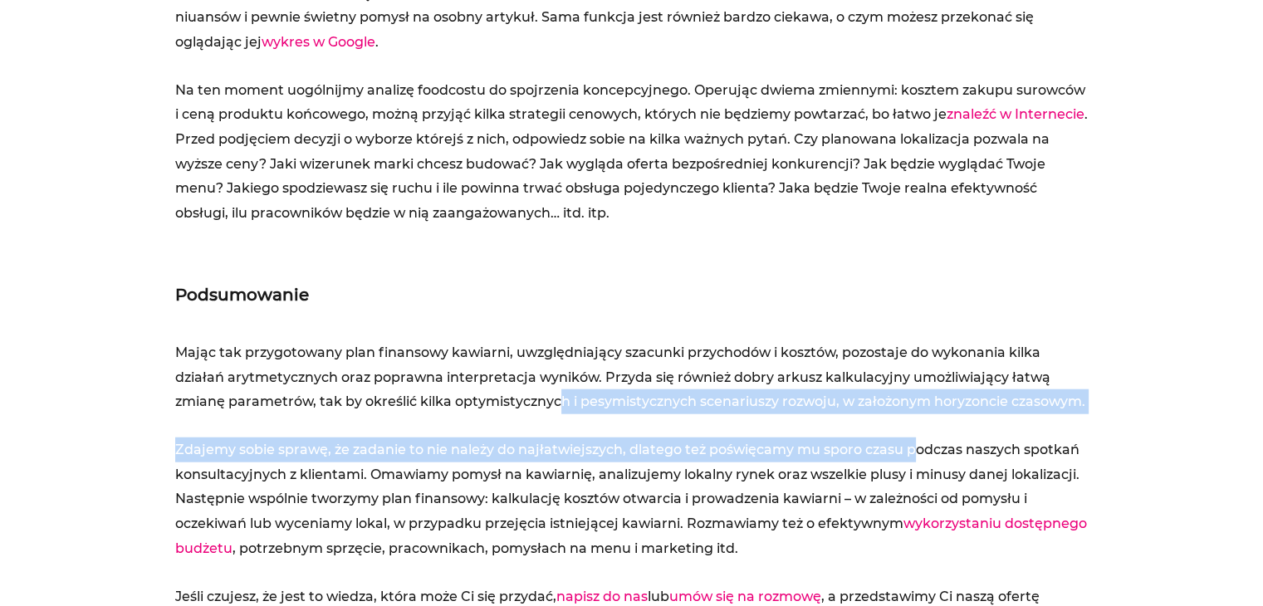
drag, startPoint x: 561, startPoint y: 398, endPoint x: 911, endPoint y: 426, distance: 350.8
click at [915, 426] on div "Mając tak przygotowany plan finansowy kawiarni, uwzględniający szacunki przycho…" at bounding box center [632, 487] width 914 height 293
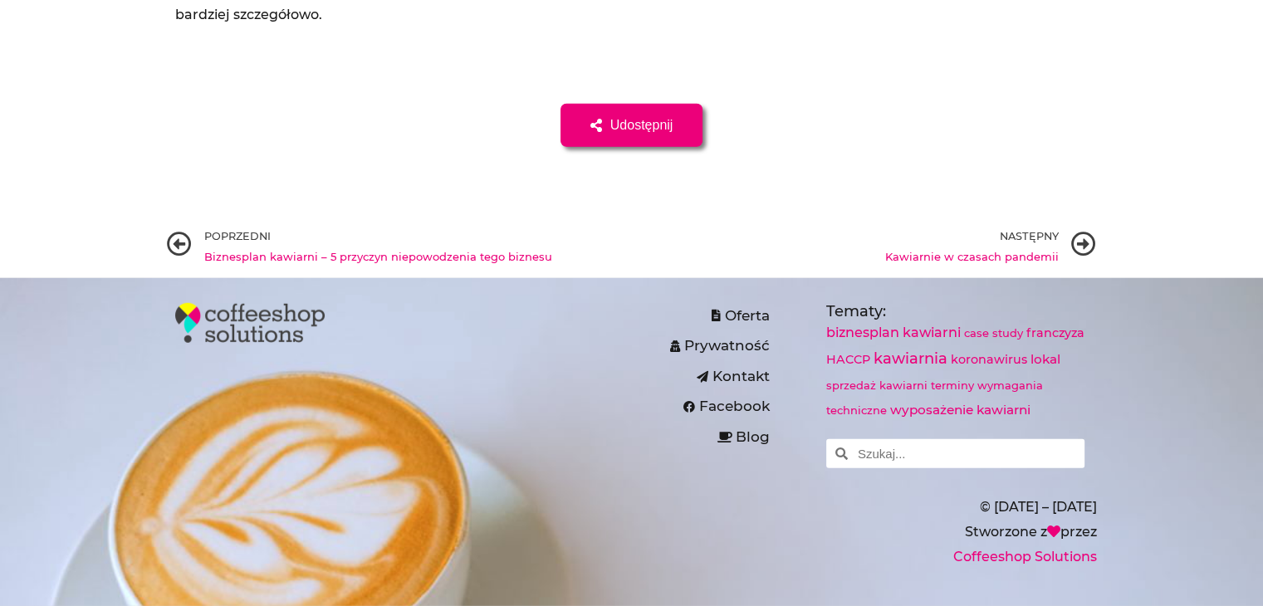
scroll to position [3952, 0]
